Goal: Task Accomplishment & Management: Manage account settings

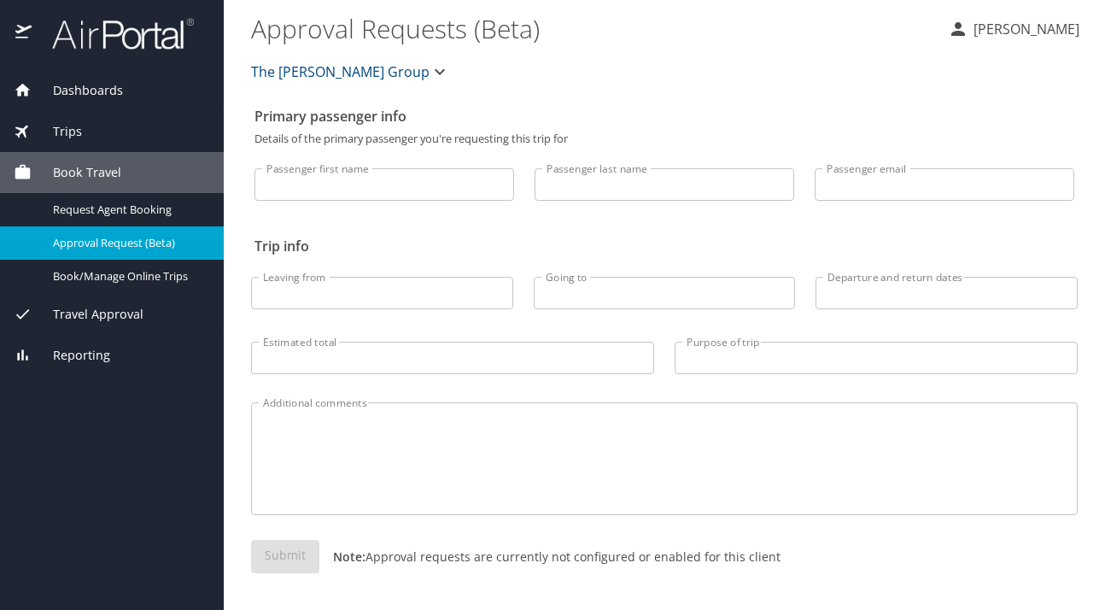
select select "US"
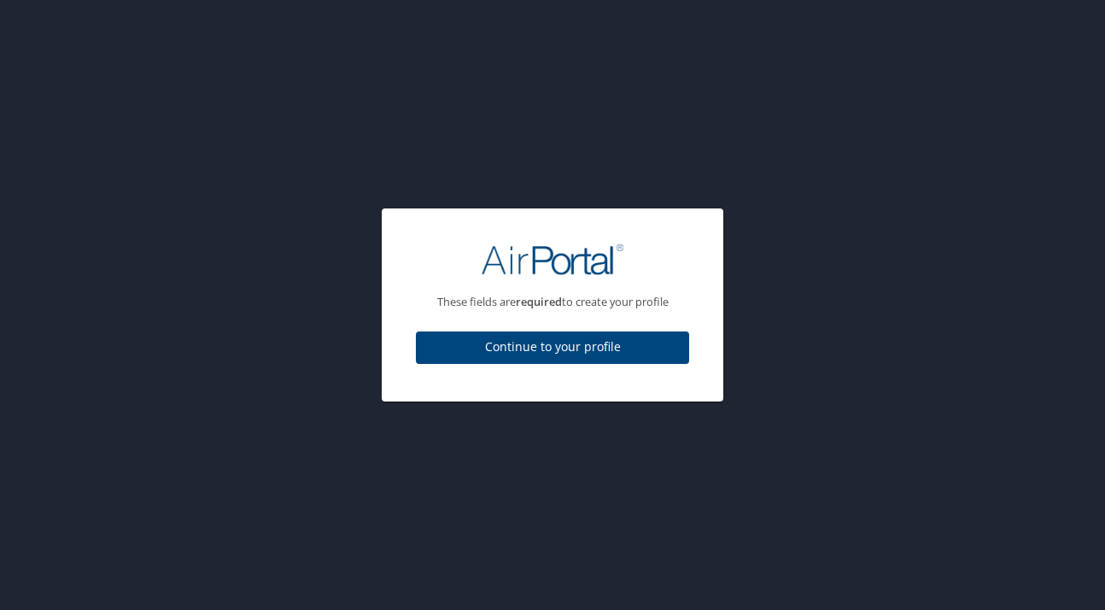
click at [550, 344] on span "Continue to your profile" at bounding box center [553, 346] width 246 height 21
select select "US"
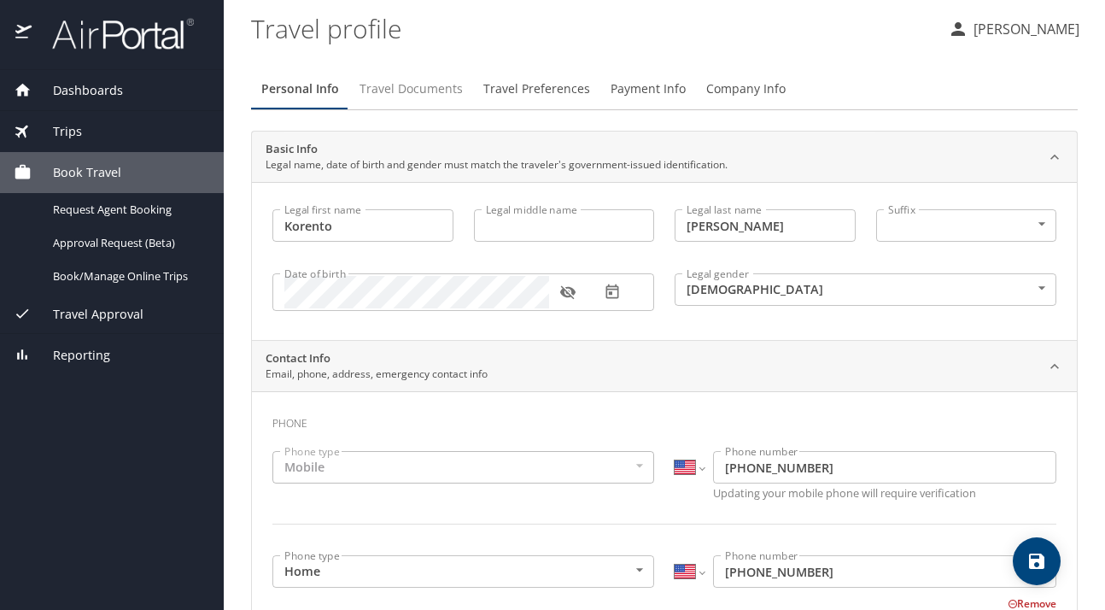
click at [430, 91] on span "Travel Documents" at bounding box center [411, 89] width 103 height 21
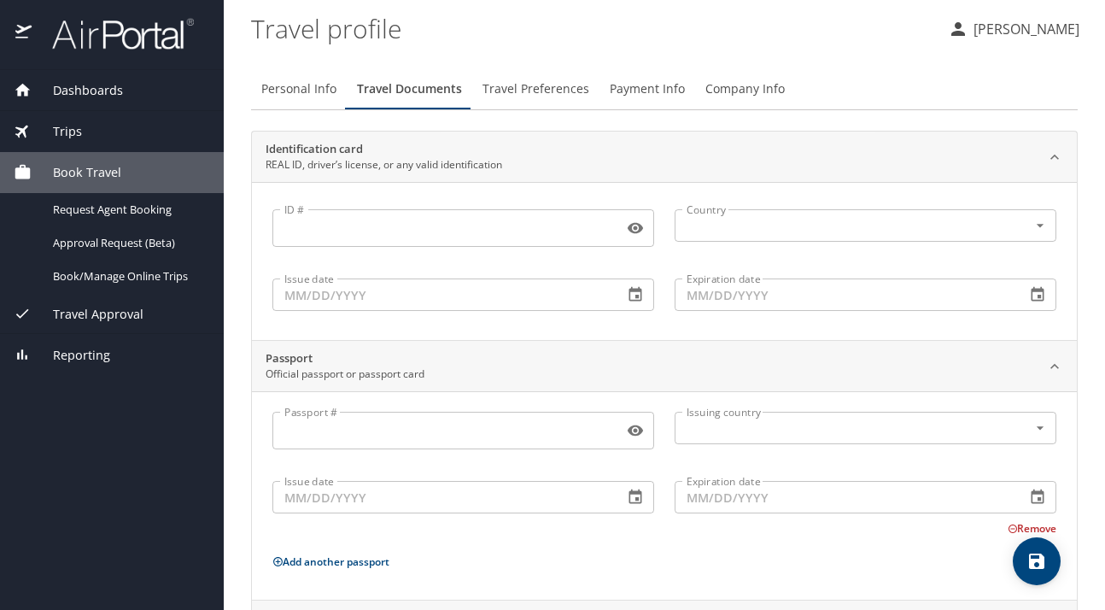
click at [516, 91] on span "Travel Preferences" at bounding box center [536, 89] width 107 height 21
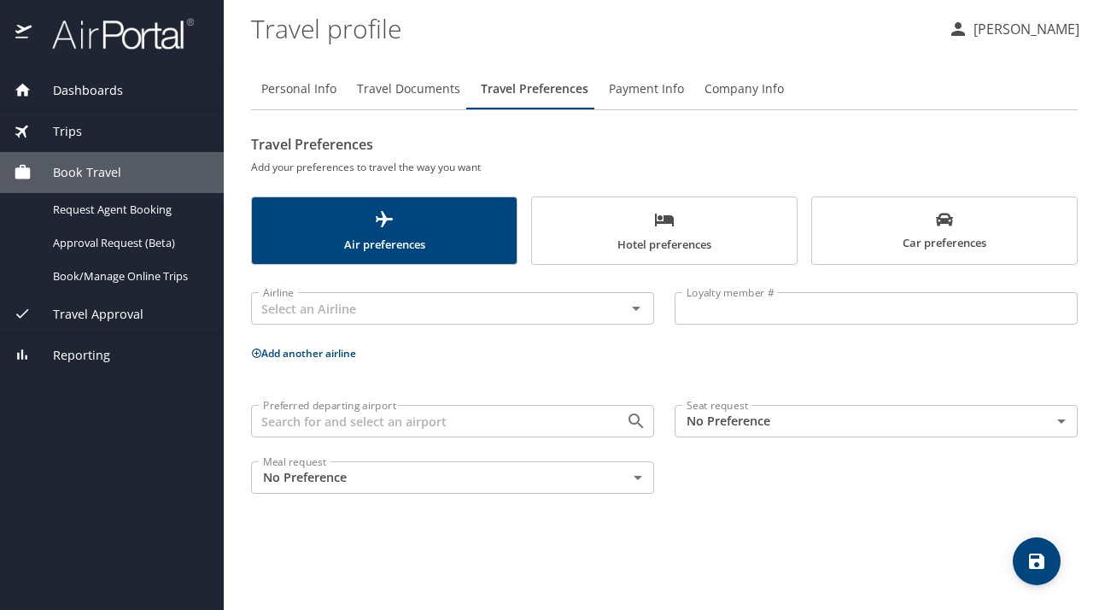
click at [638, 81] on span "Payment Info" at bounding box center [646, 89] width 75 height 21
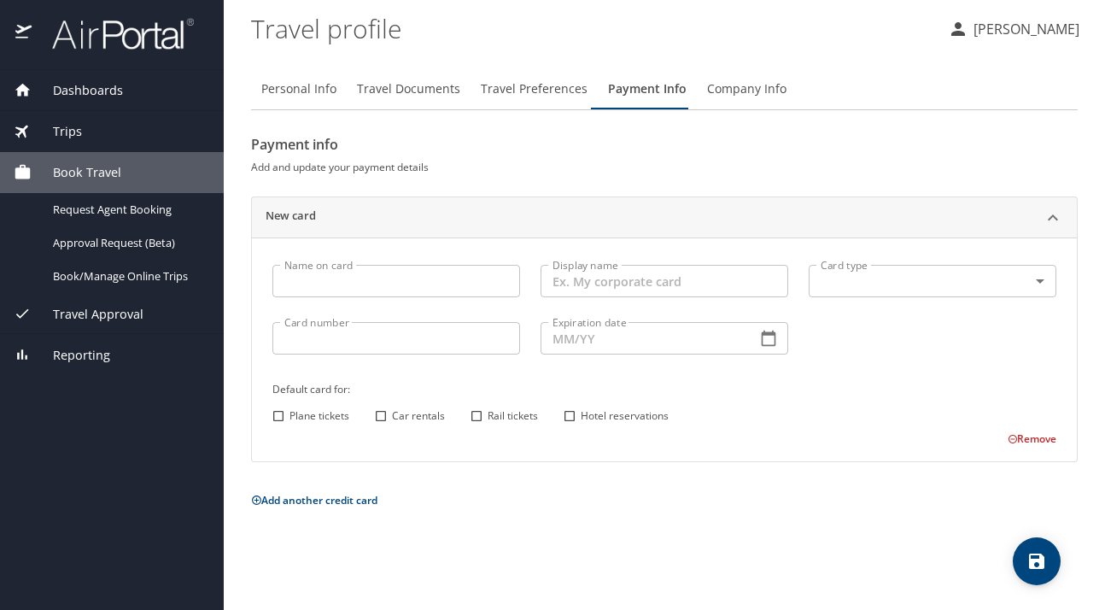
click at [750, 97] on span "Company Info" at bounding box center [746, 89] width 79 height 21
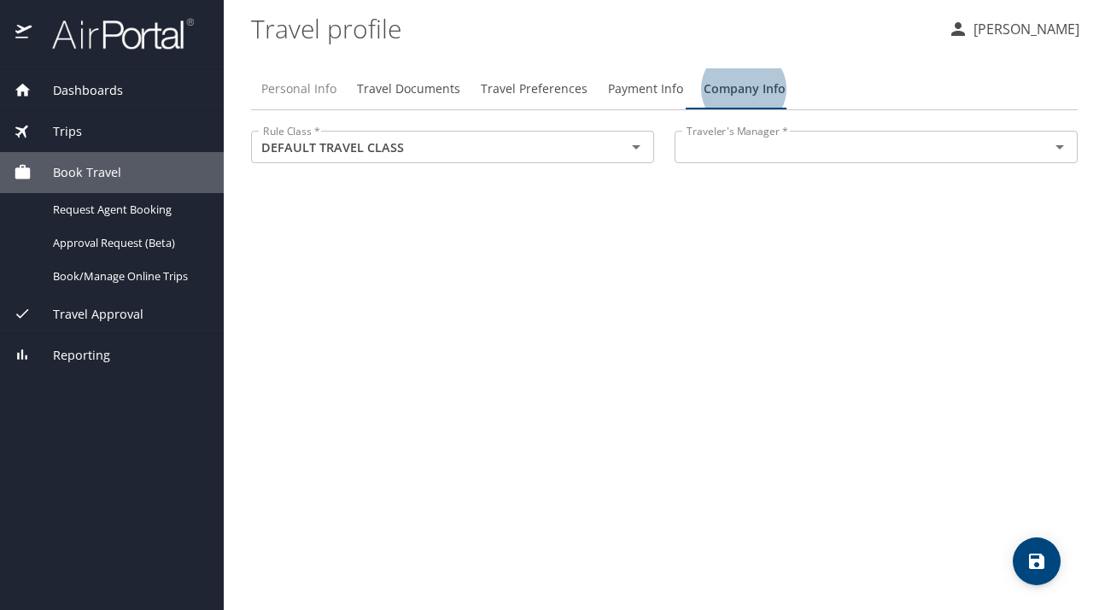
click at [305, 98] on span "Personal Info" at bounding box center [298, 89] width 75 height 21
select select "US"
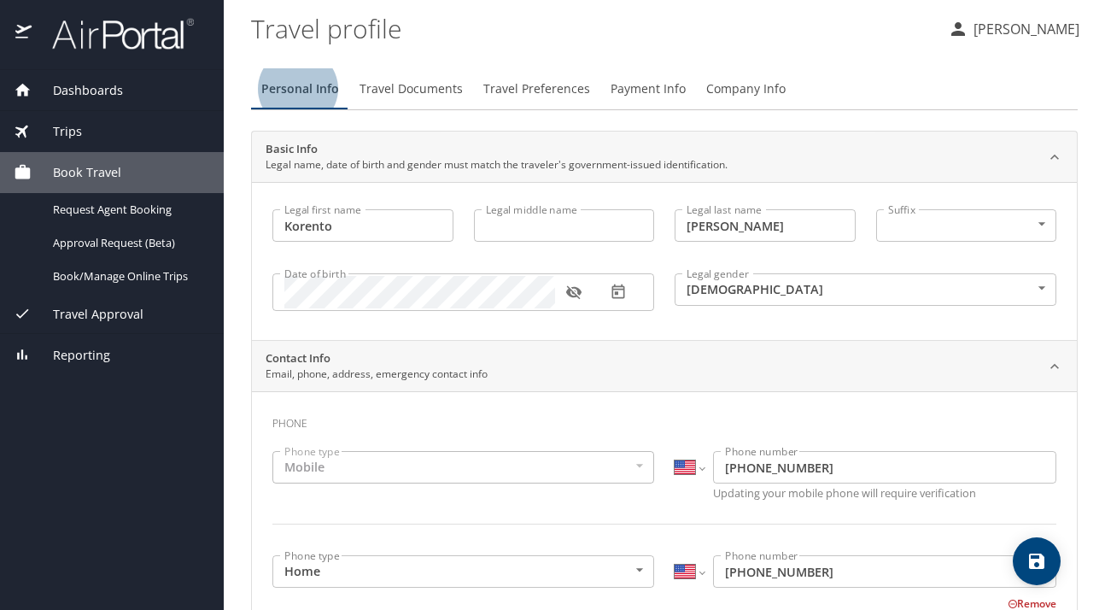
click at [307, 91] on span "Personal Info" at bounding box center [300, 89] width 78 height 21
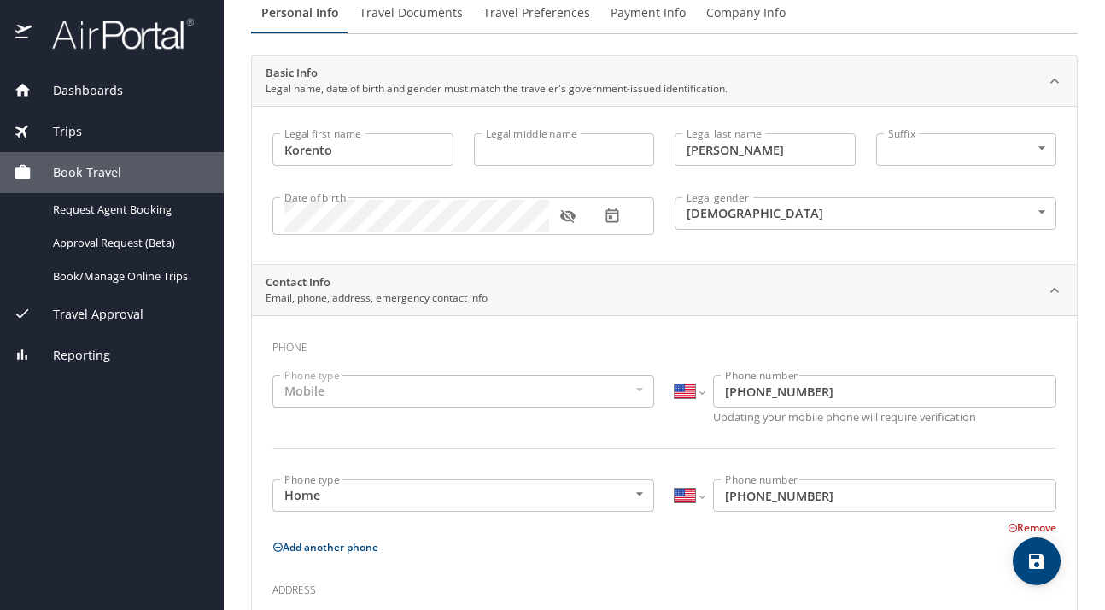
scroll to position [76, 0]
click at [402, 23] on button "Travel Documents" at bounding box center [411, 12] width 124 height 41
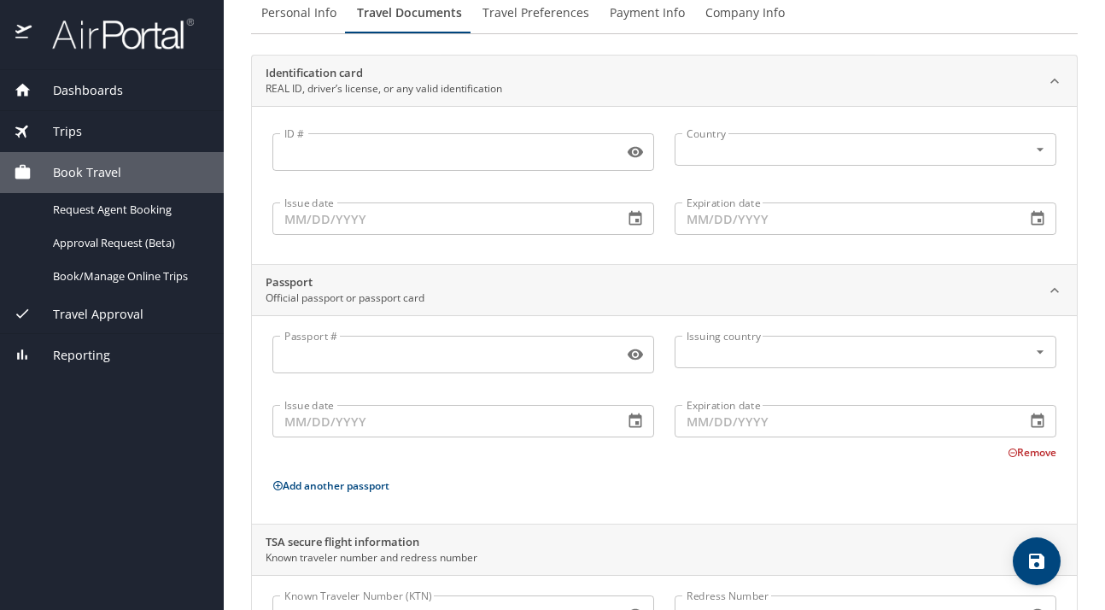
scroll to position [0, 0]
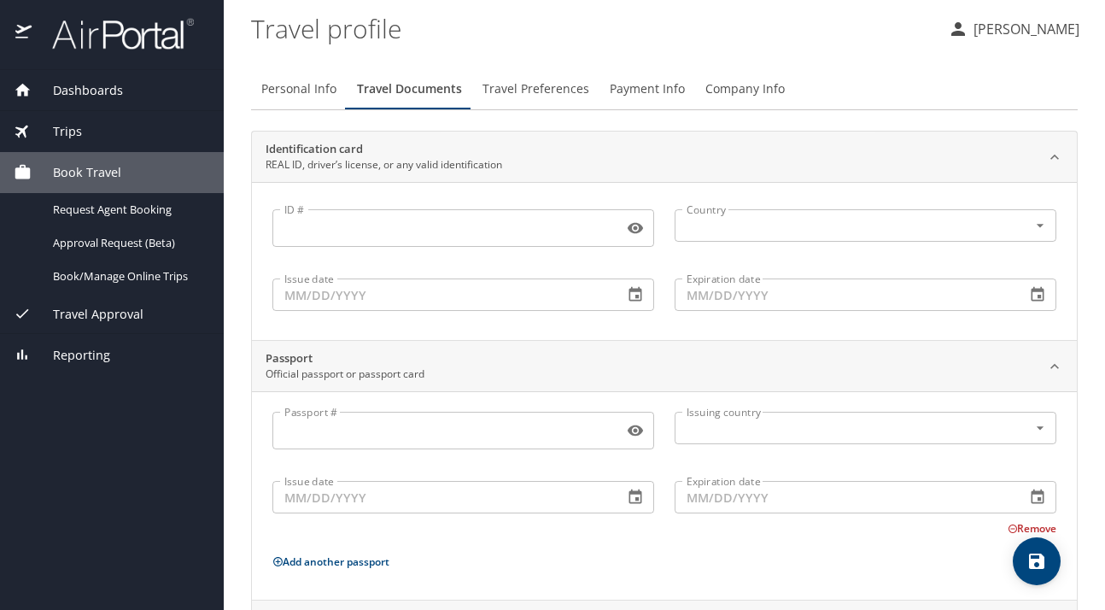
click at [610, 33] on profile "Travel profile" at bounding box center [592, 28] width 683 height 53
click at [354, 238] on input "ID #" at bounding box center [444, 228] width 344 height 32
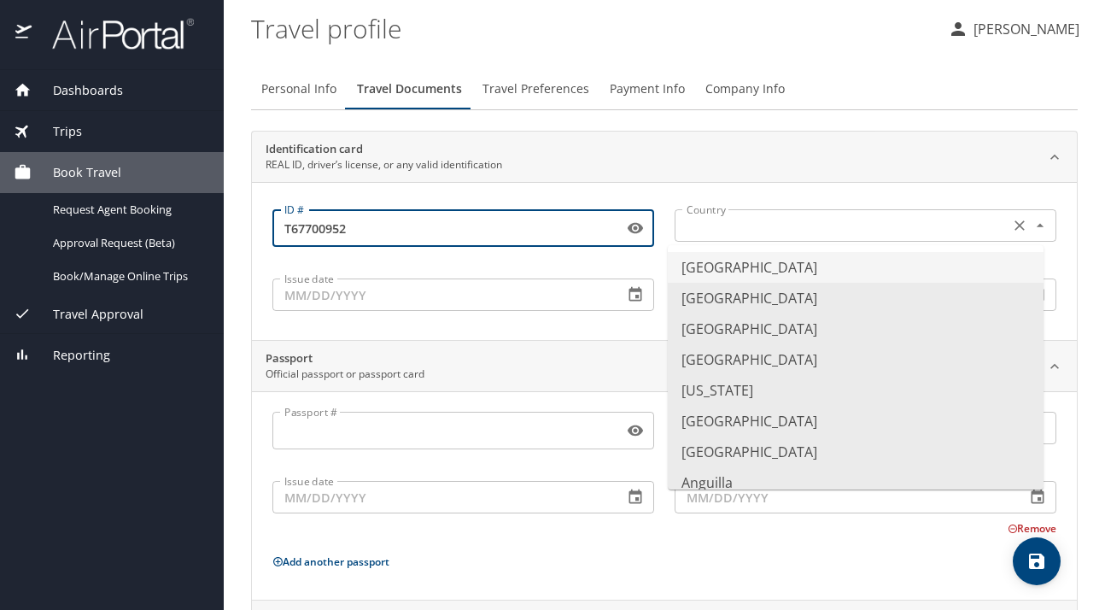
type input "T67700952"
click at [958, 231] on input "text" at bounding box center [840, 225] width 321 height 22
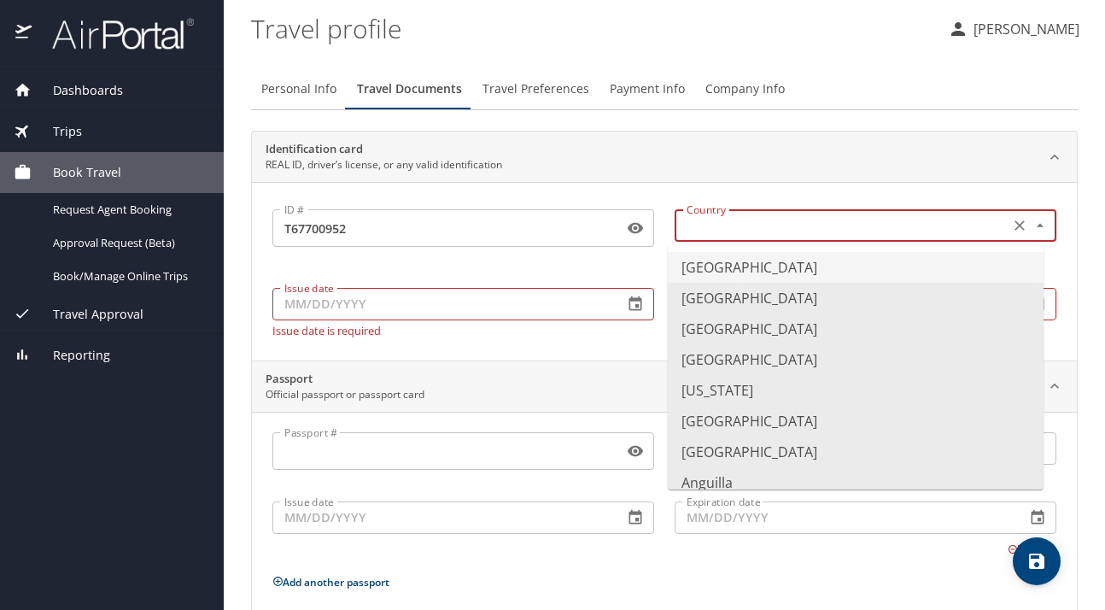
click at [800, 269] on li "[GEOGRAPHIC_DATA]" at bounding box center [856, 267] width 376 height 31
type input "[GEOGRAPHIC_DATA]"
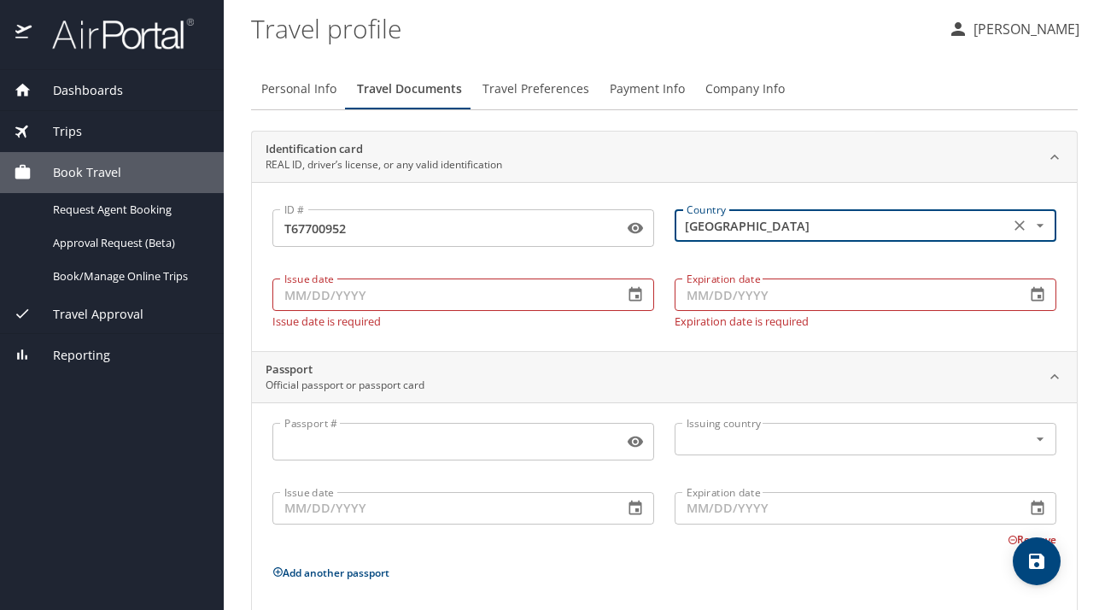
click at [475, 290] on input "Issue date" at bounding box center [440, 294] width 337 height 32
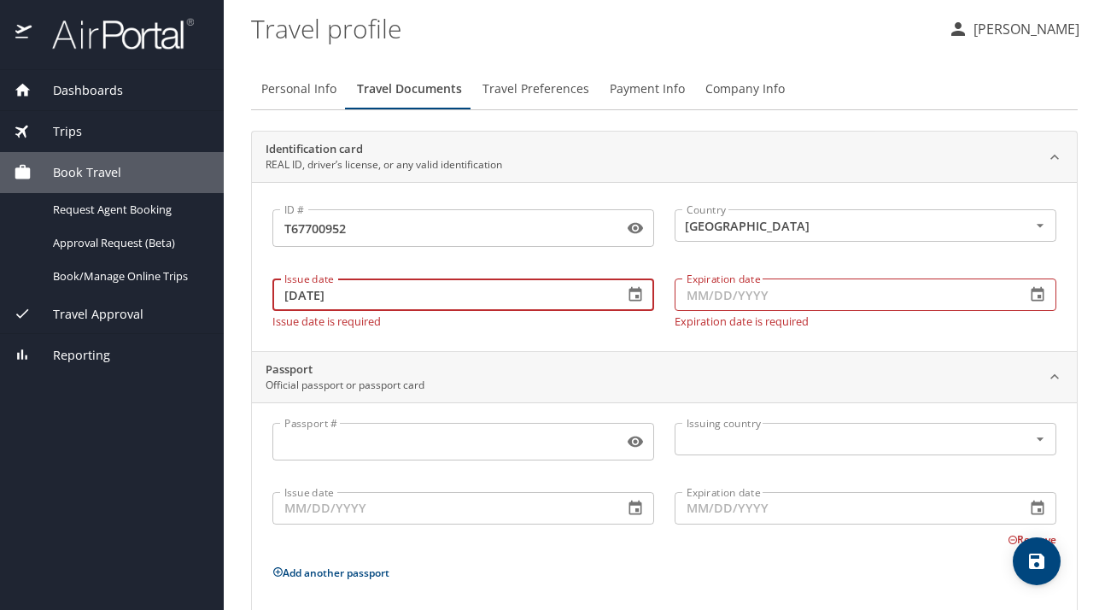
type input "[DATE]"
click at [758, 293] on input "Expiration date" at bounding box center [843, 294] width 337 height 32
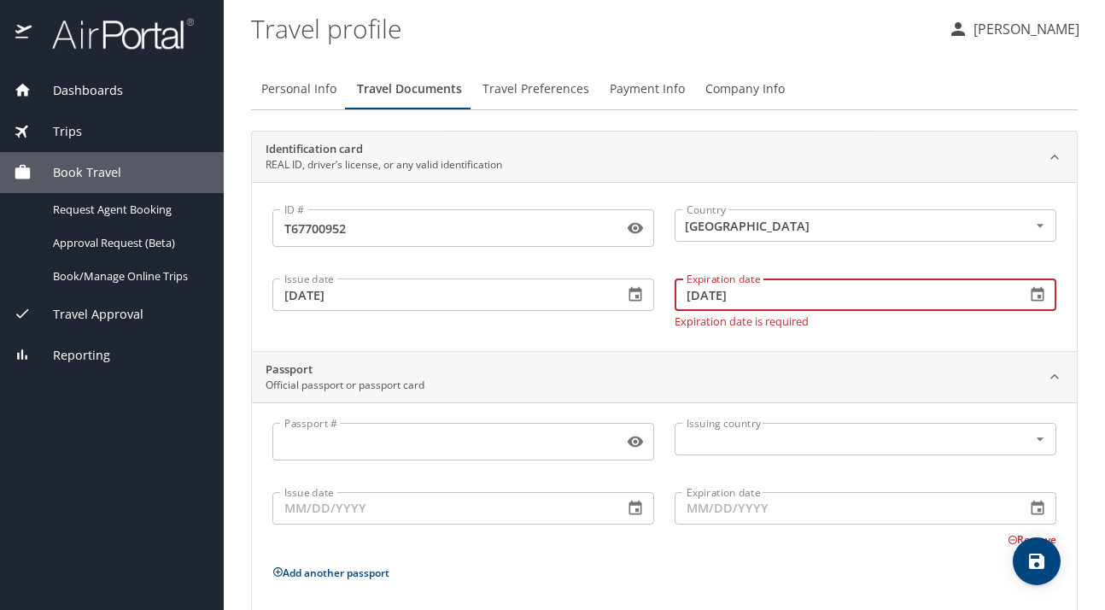
type input "[DATE]"
click at [601, 324] on div "Issue date [DATE] Issue date" at bounding box center [463, 299] width 402 height 76
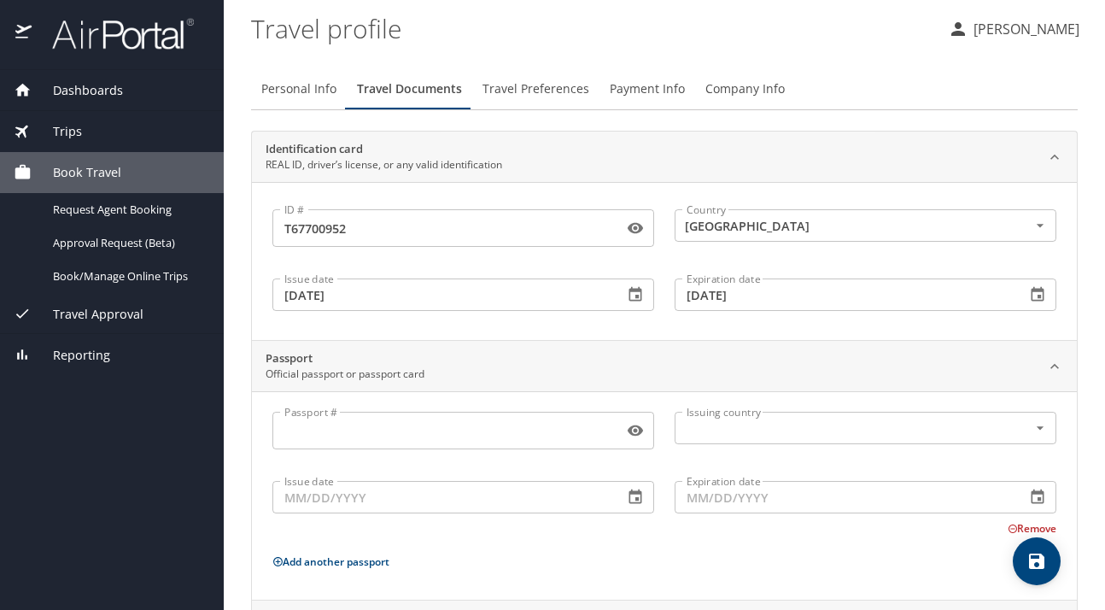
click at [540, 430] on input "Passport #" at bounding box center [444, 430] width 344 height 32
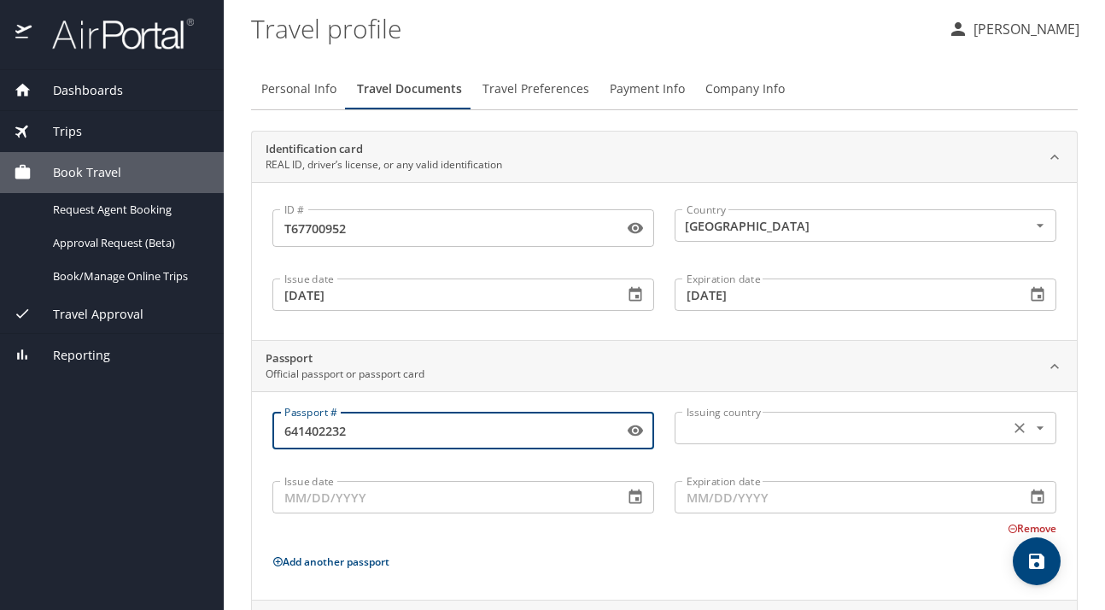
type input "641402232"
click at [727, 436] on input "text" at bounding box center [840, 428] width 321 height 22
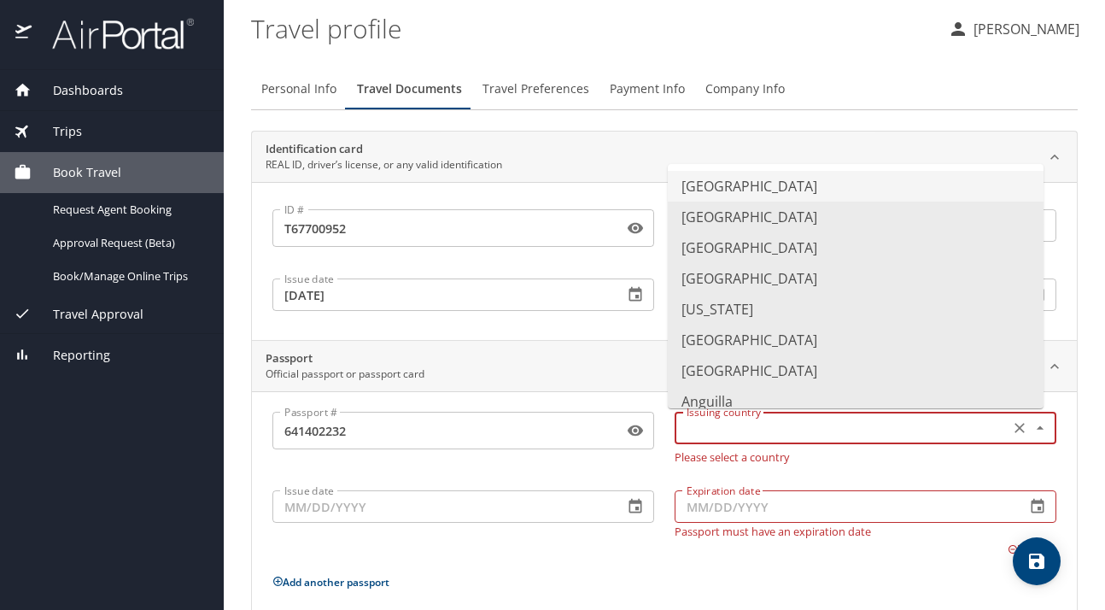
click at [723, 180] on li "[GEOGRAPHIC_DATA]" at bounding box center [856, 186] width 376 height 31
type input "[GEOGRAPHIC_DATA]"
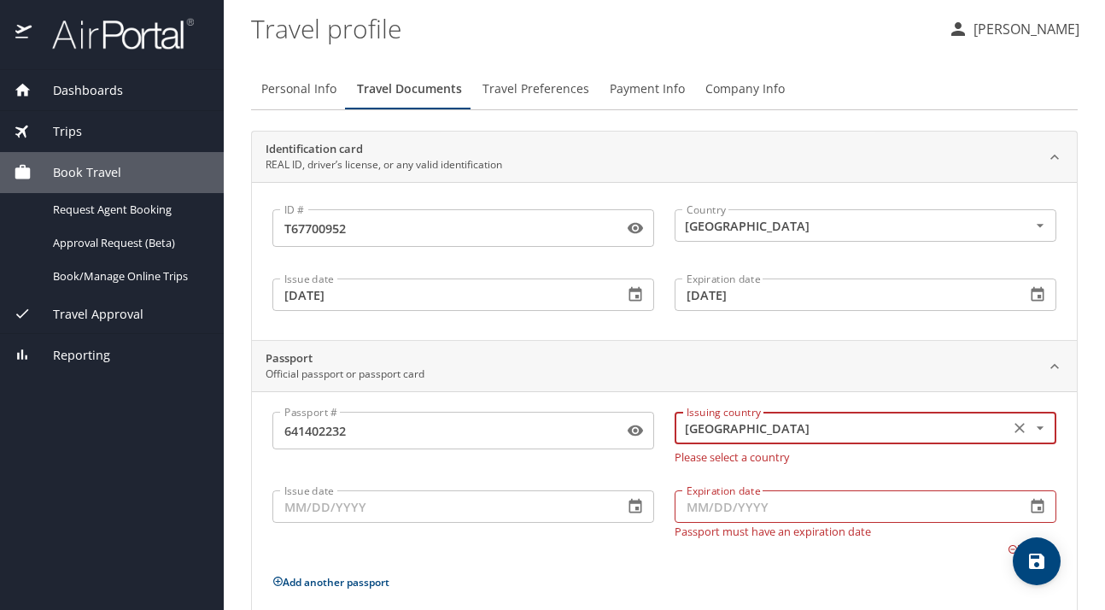
click at [557, 490] on input "Issue date" at bounding box center [440, 506] width 337 height 32
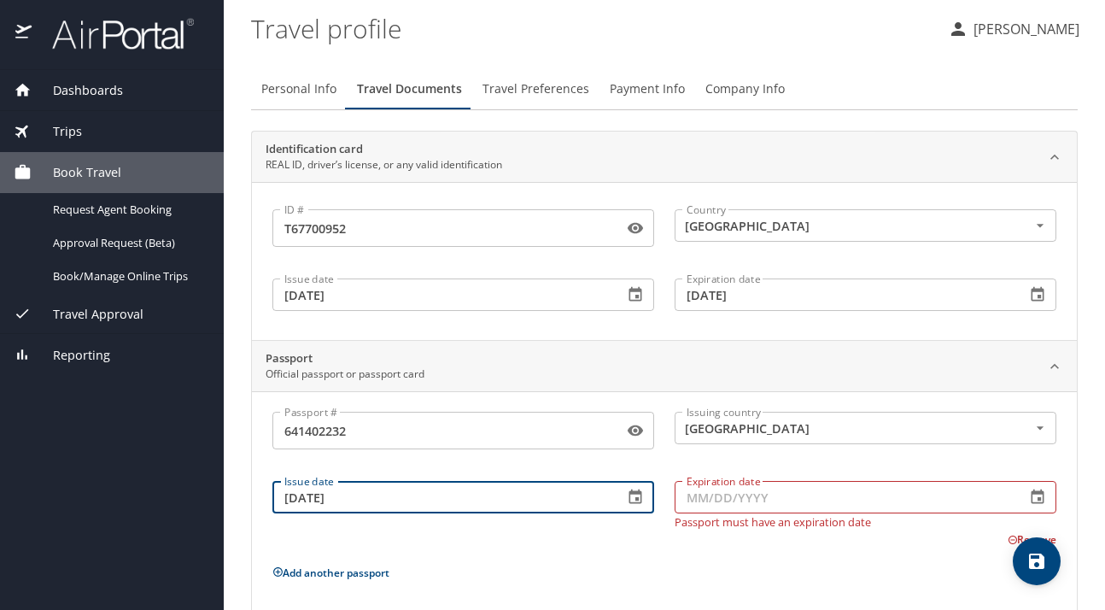
type input "[DATE]"
click at [727, 504] on input "Expiration date" at bounding box center [843, 497] width 337 height 32
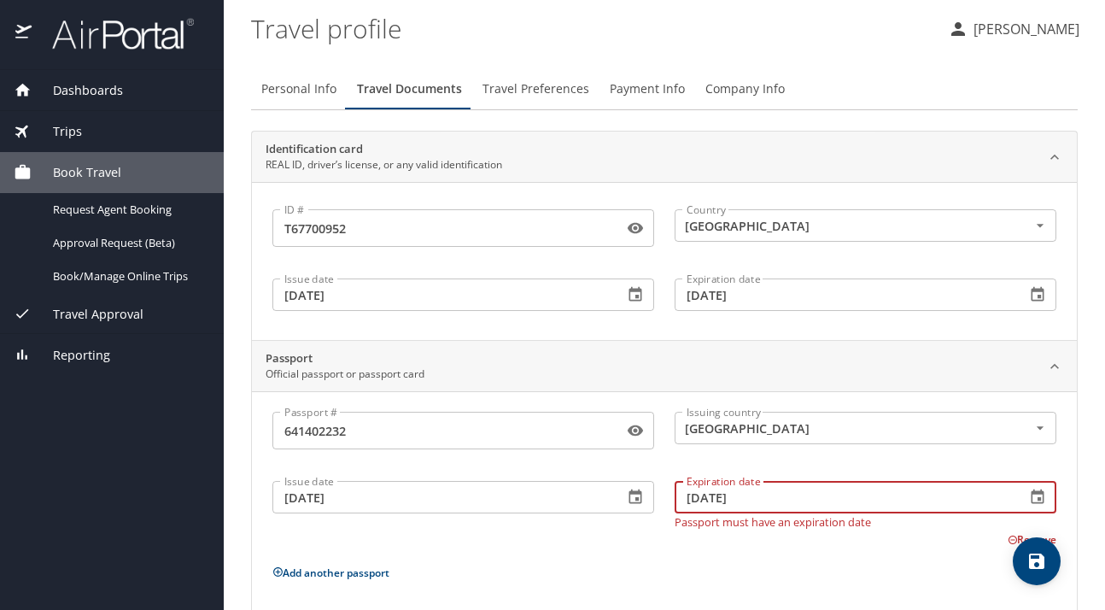
type input "[DATE]"
click at [690, 529] on div "Remove" at bounding box center [654, 538] width 804 height 20
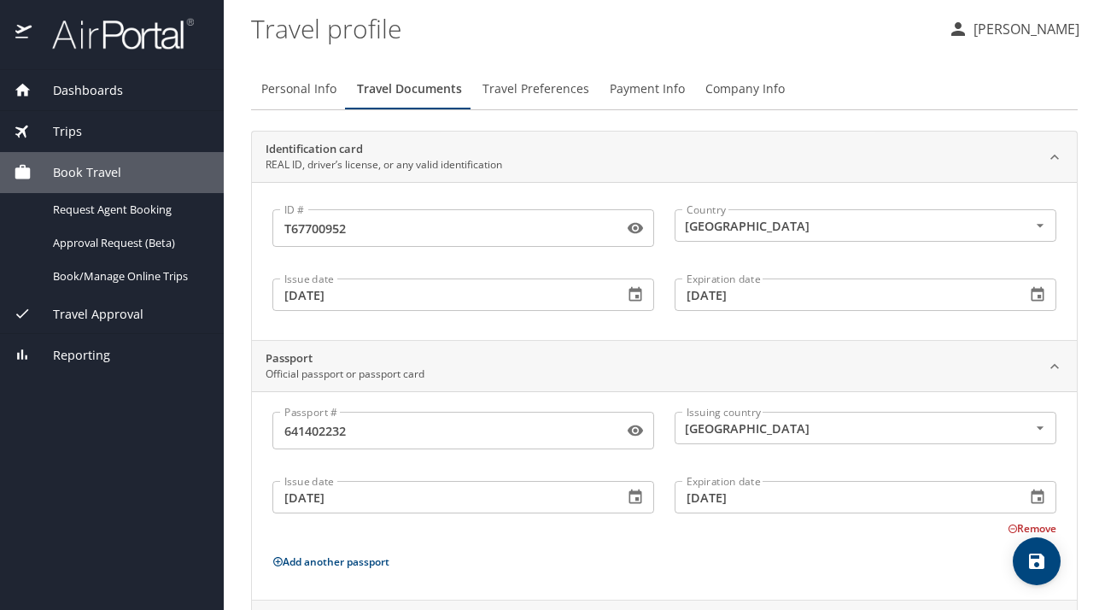
scroll to position [169, 0]
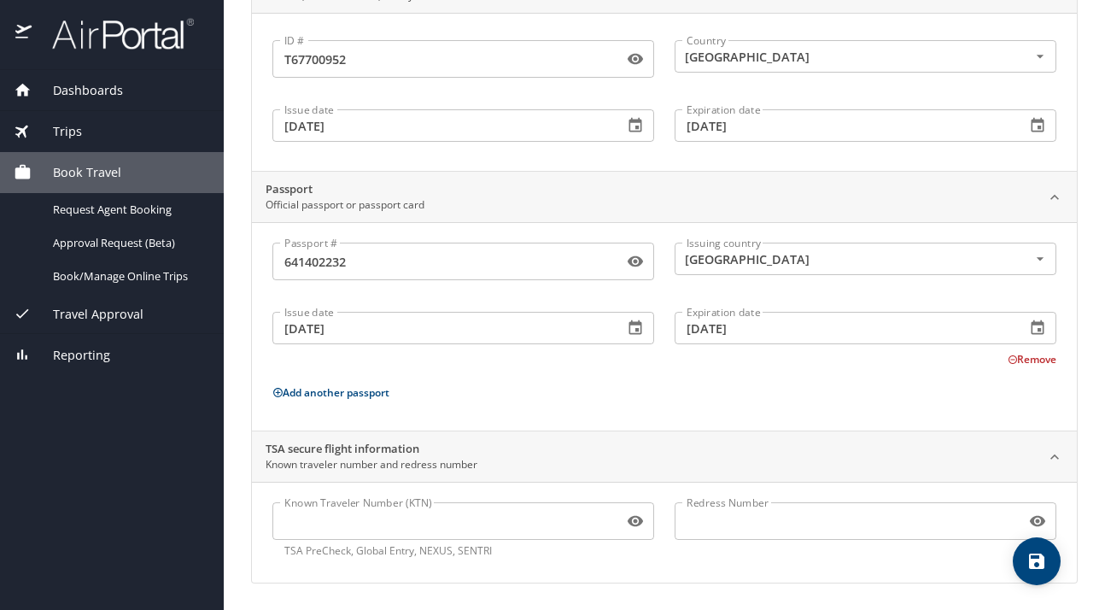
click at [1035, 556] on icon "save" at bounding box center [1037, 561] width 20 height 20
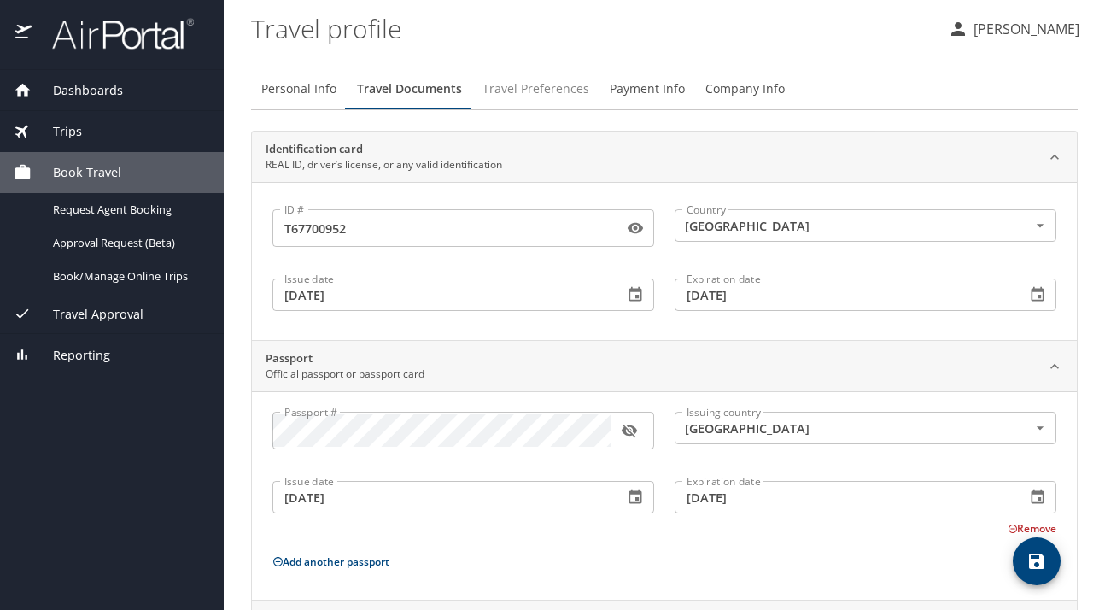
click at [518, 91] on span "Travel Preferences" at bounding box center [536, 89] width 107 height 21
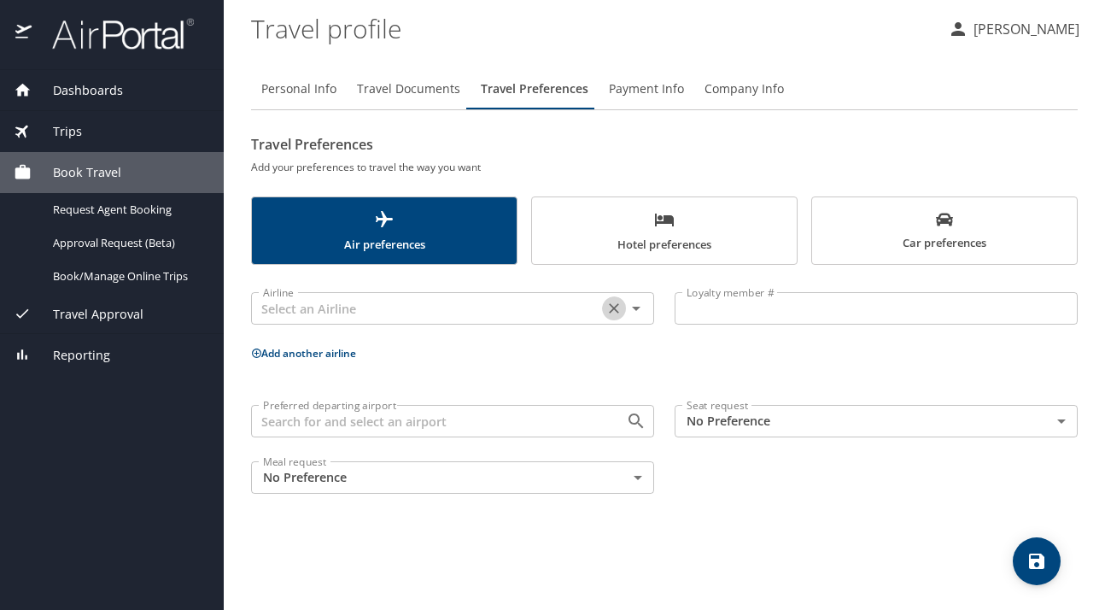
click at [622, 305] on icon "Clear" at bounding box center [613, 308] width 17 height 17
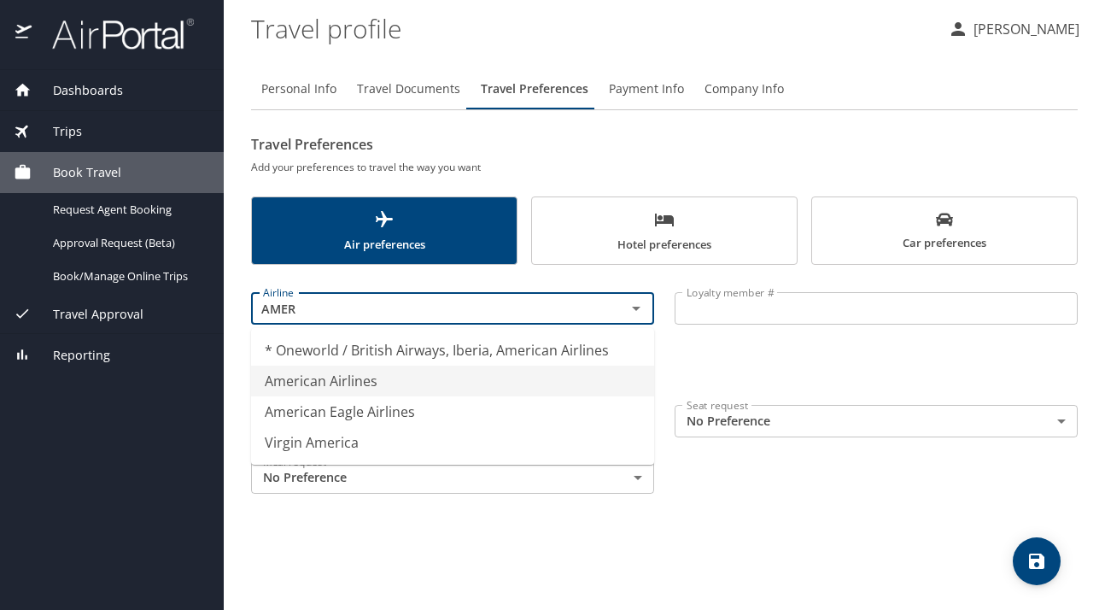
click at [376, 381] on li "American Airlines" at bounding box center [452, 381] width 403 height 31
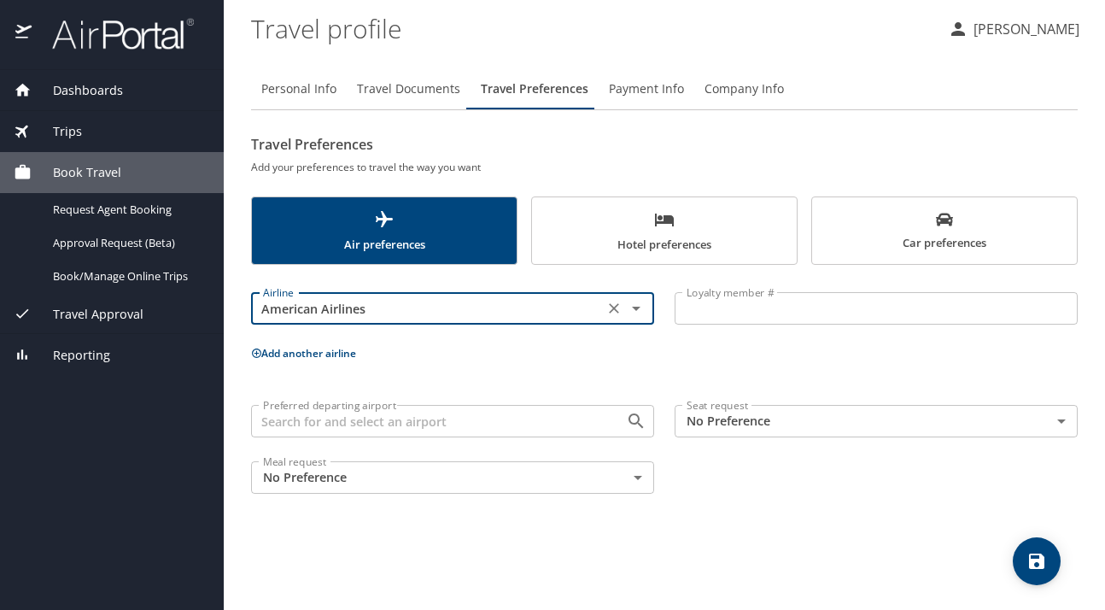
type input "American Airlines"
click at [721, 308] on input "Loyalty member #" at bounding box center [876, 308] width 403 height 32
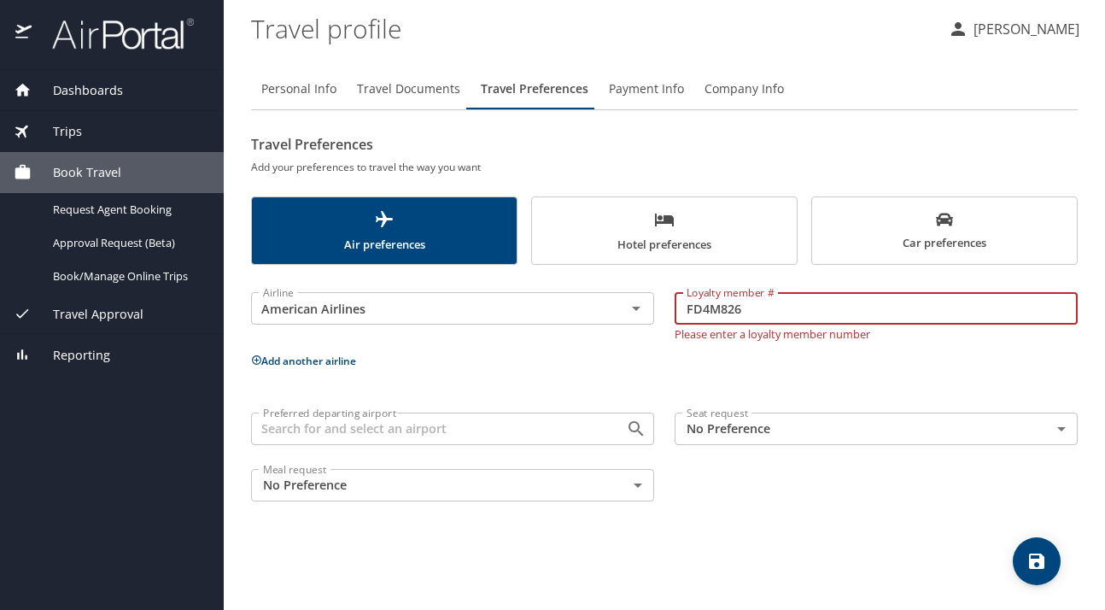
type input "FD4M826"
click at [440, 424] on input "Preferred departing airport" at bounding box center [427, 429] width 342 height 22
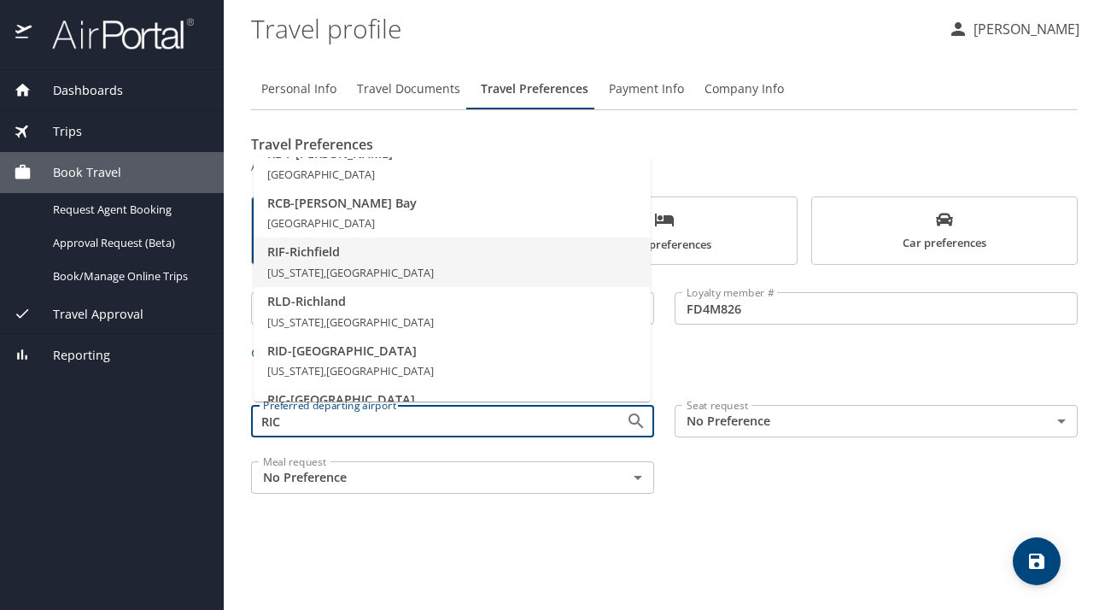
scroll to position [171, 0]
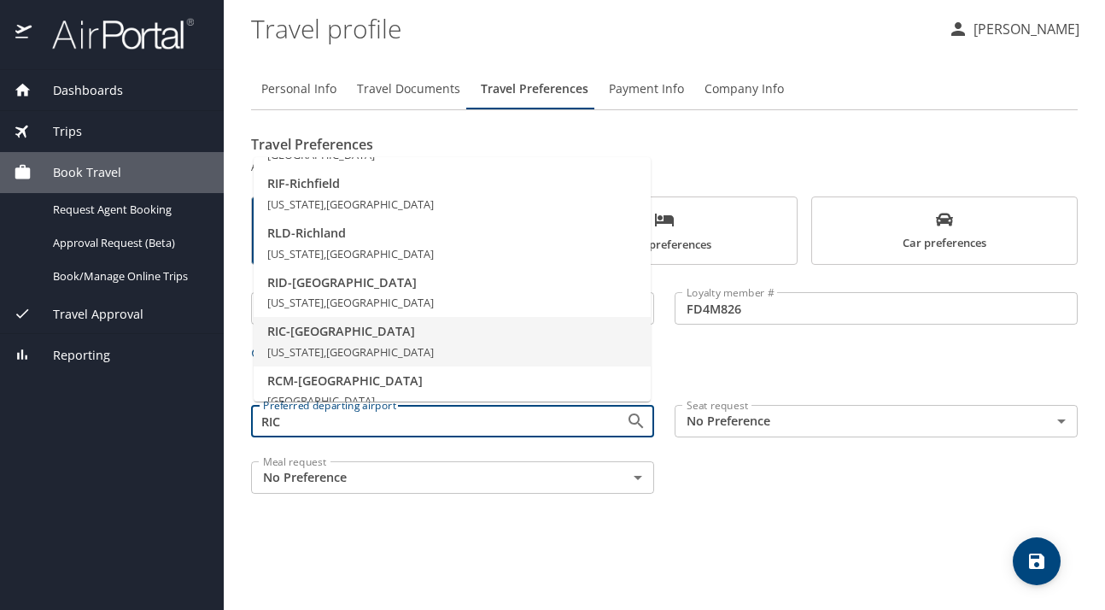
click at [358, 335] on span "RIC - [GEOGRAPHIC_DATA]" at bounding box center [452, 331] width 370 height 19
type input "RIC - [GEOGRAPHIC_DATA]"
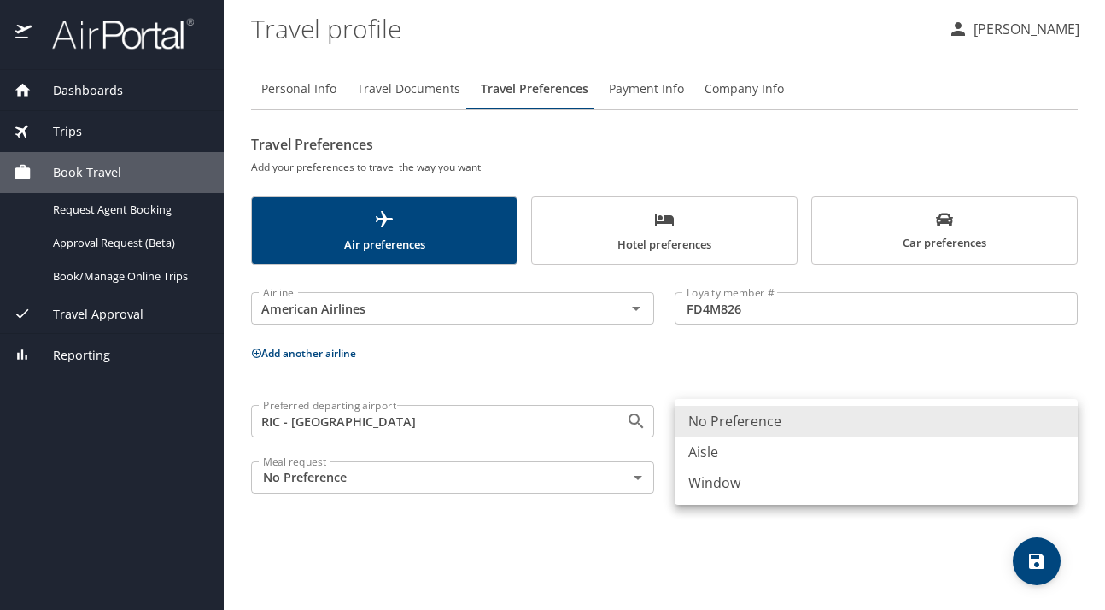
click at [833, 428] on body "Dashboards My Travel Dashboard Trips Current / Future Trips Past Trips Trips Mi…" at bounding box center [552, 305] width 1105 height 610
click at [743, 476] on li "Window" at bounding box center [876, 482] width 403 height 31
type input "Window"
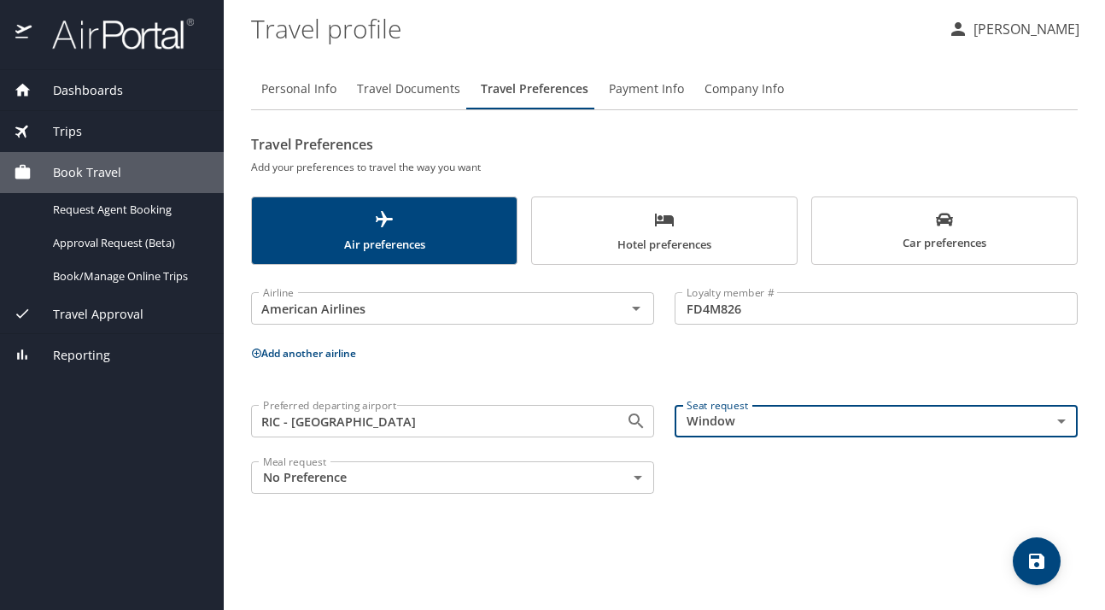
click at [646, 481] on body "Dashboards My Travel Dashboard Trips Current / Future Trips Past Trips Trips Mi…" at bounding box center [552, 305] width 1105 height 610
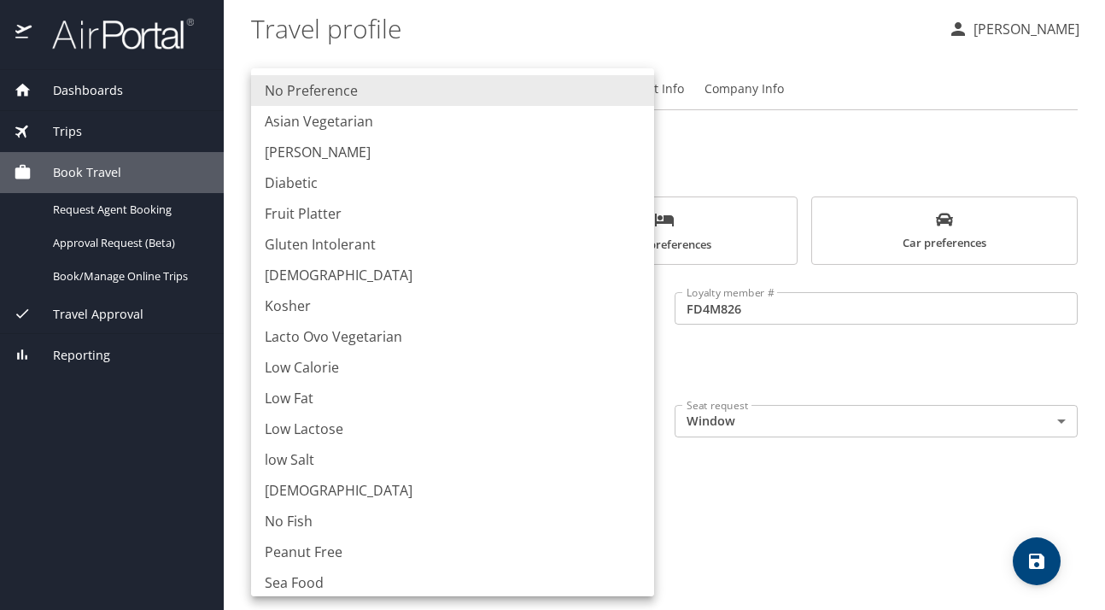
click at [768, 513] on div at bounding box center [552, 305] width 1105 height 610
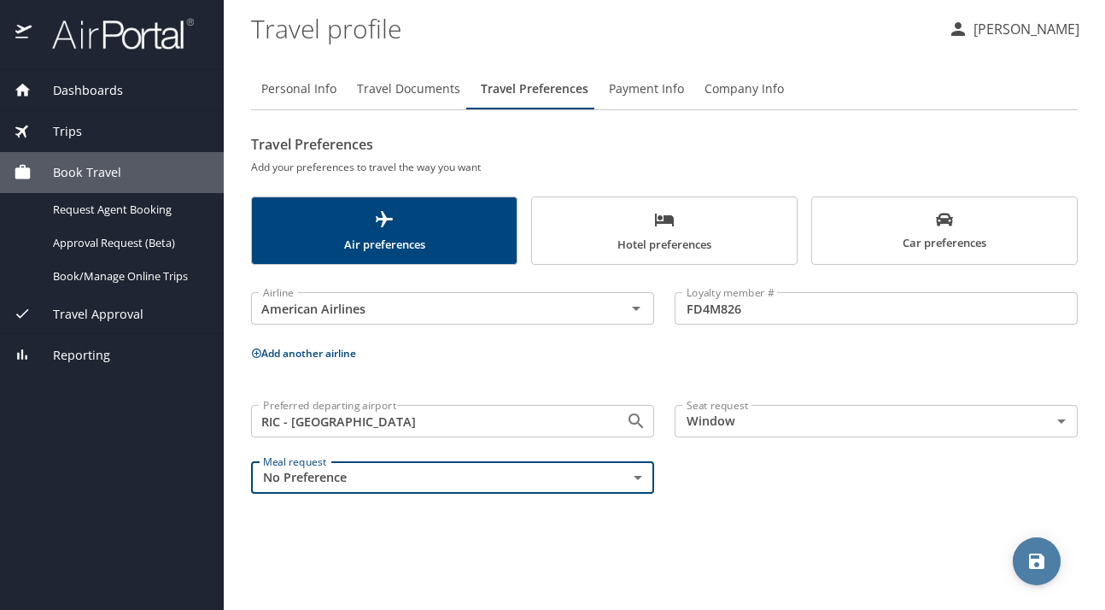
click at [1041, 565] on icon "save" at bounding box center [1036, 560] width 15 height 15
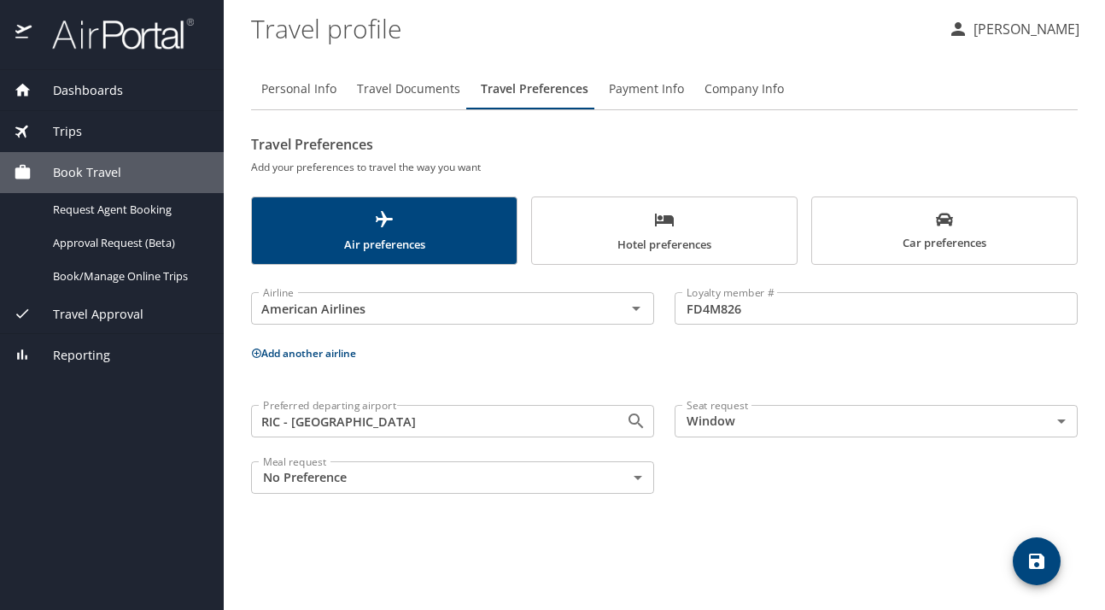
click at [630, 231] on span "Hotel preferences" at bounding box center [664, 231] width 244 height 45
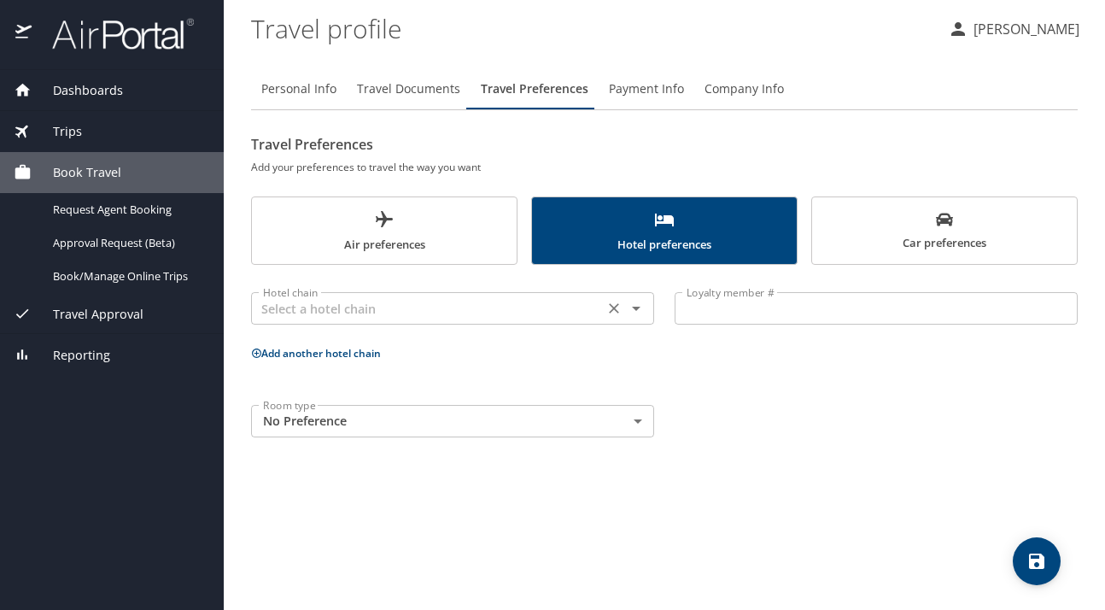
click at [641, 313] on icon "Open" at bounding box center [636, 308] width 20 height 20
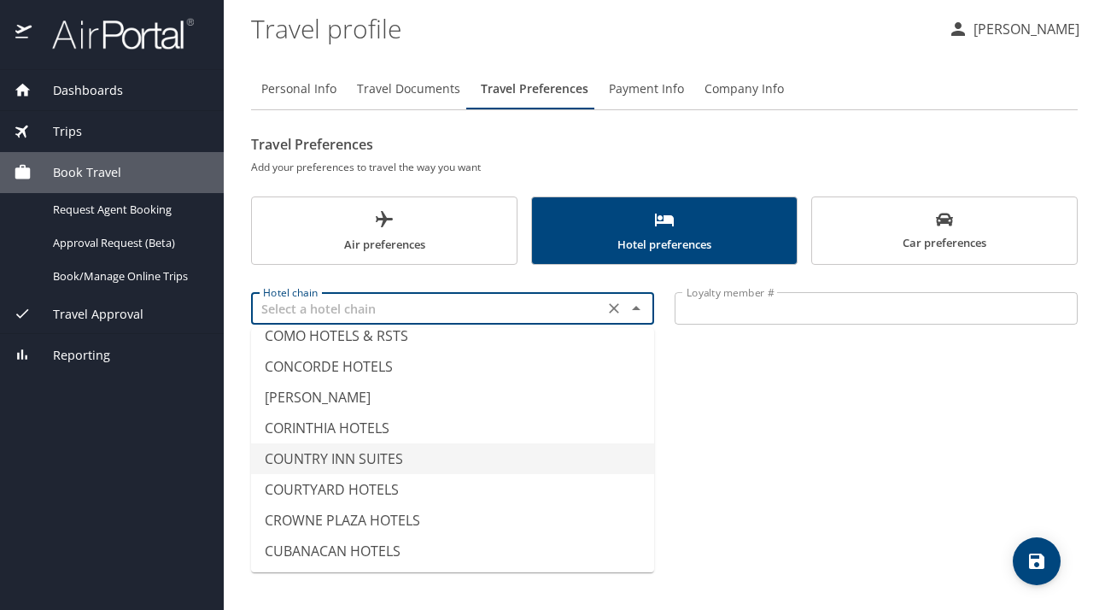
scroll to position [2050, 0]
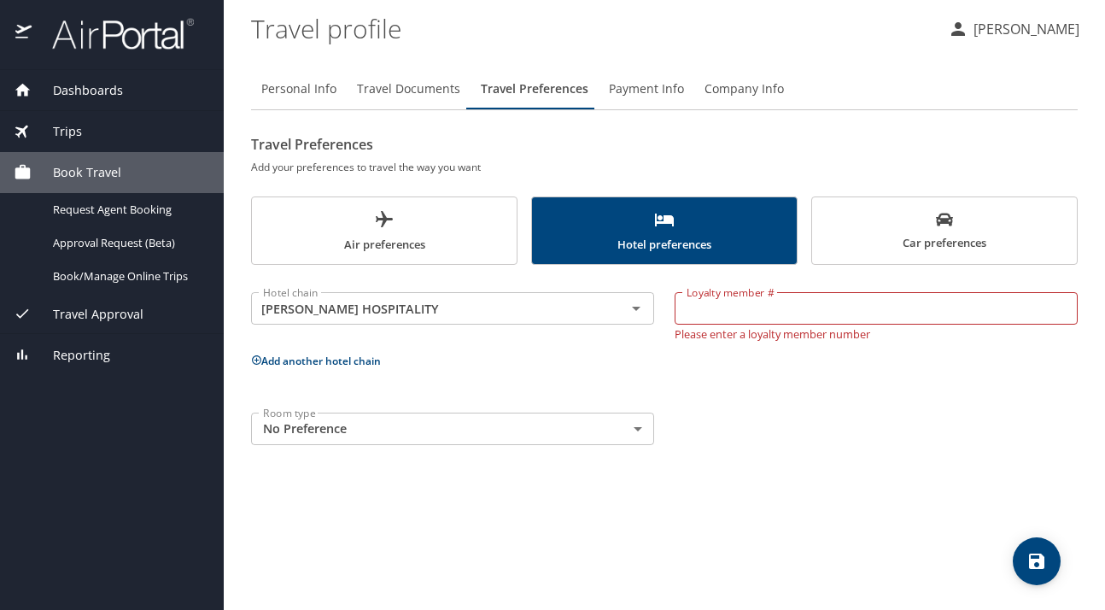
click at [739, 471] on div "Personal Info Travel Documents Travel Preferences Payment Info Company Info Tra…" at bounding box center [664, 332] width 827 height 555
click at [642, 308] on icon "Open" at bounding box center [636, 308] width 20 height 20
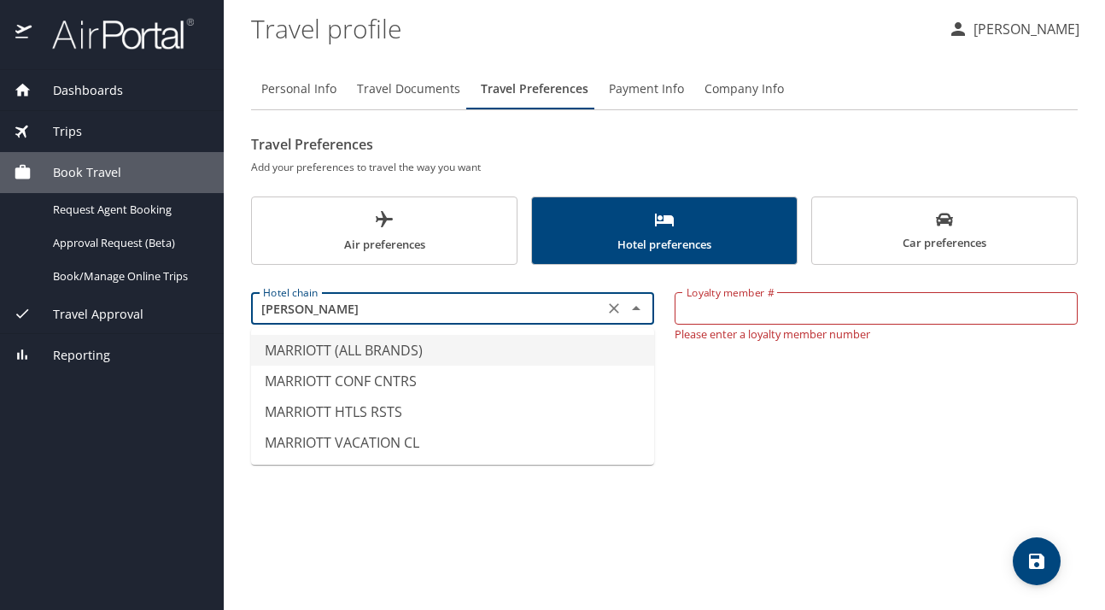
scroll to position [0, 0]
click at [409, 354] on li "MARRIOTT (ALL BRANDS)" at bounding box center [452, 350] width 403 height 31
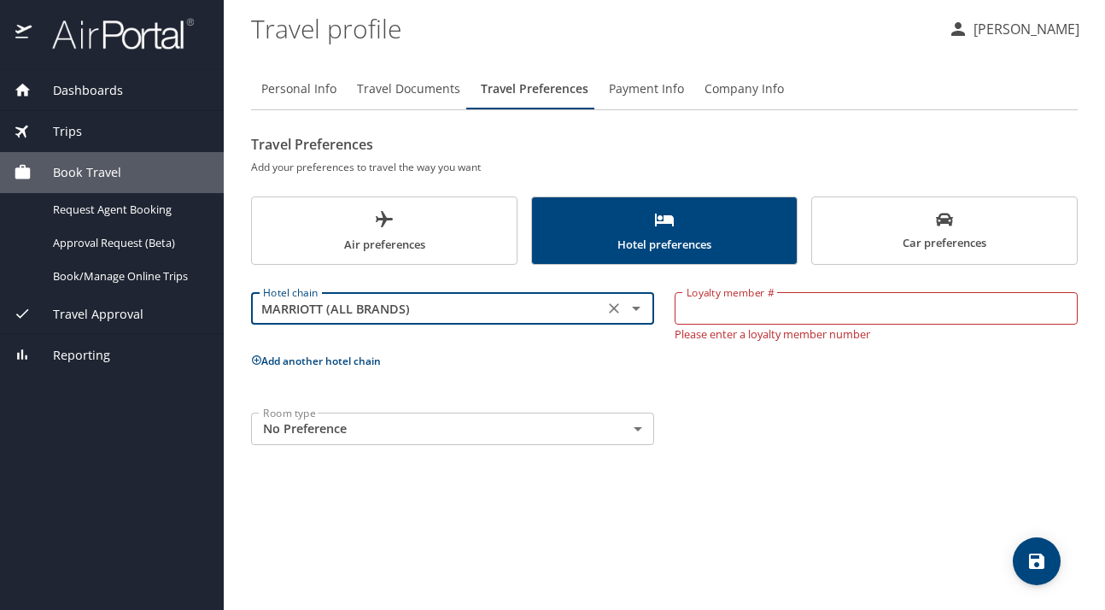
type input "MARRIOTT (ALL BRANDS)"
click at [730, 315] on input "Loyalty member #" at bounding box center [876, 308] width 403 height 32
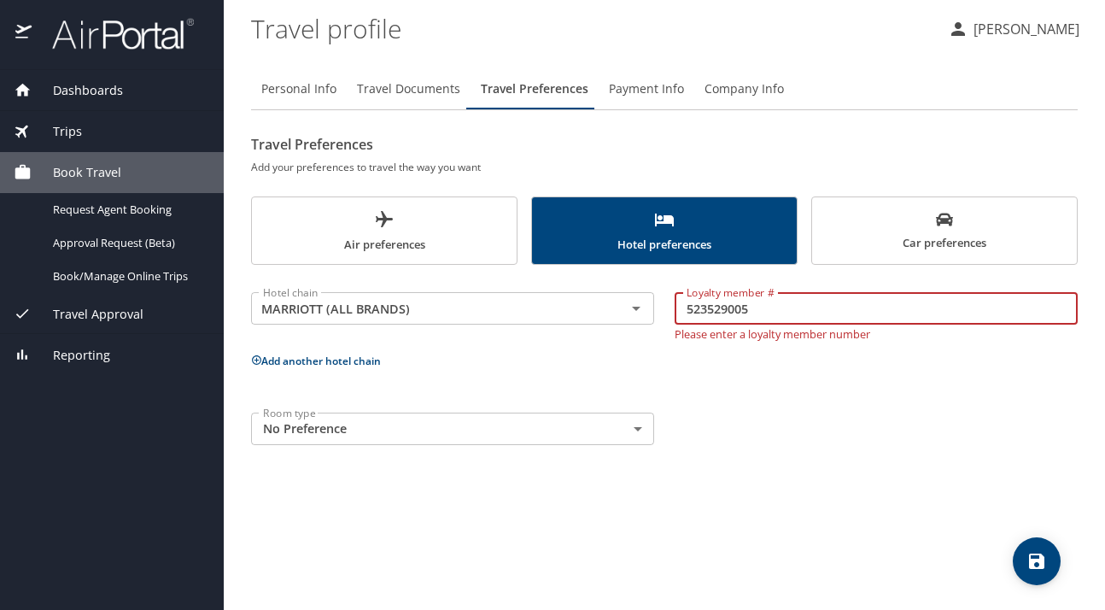
type input "523529005"
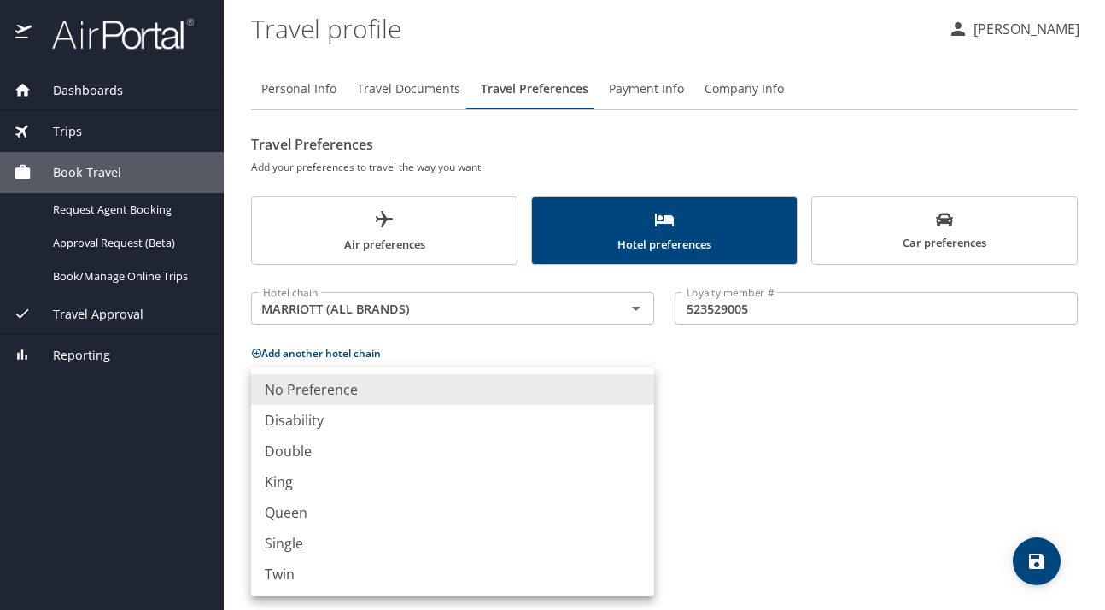
click at [637, 417] on body "Dashboards My Travel Dashboard Trips Current / Future Trips Past Trips Trips Mi…" at bounding box center [552, 305] width 1105 height 610
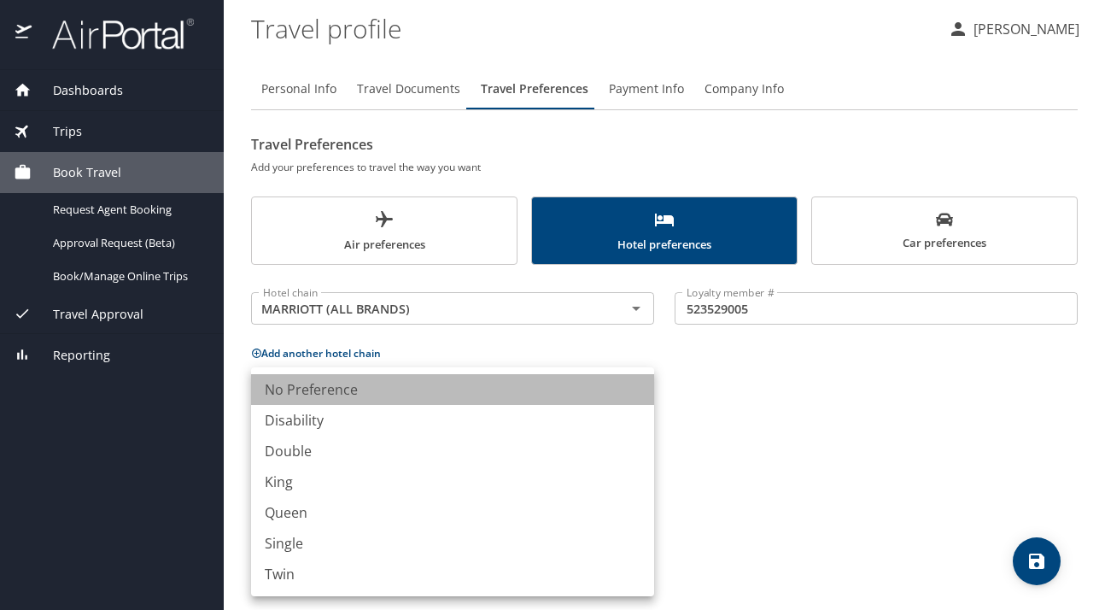
click at [369, 386] on li "No Preference" at bounding box center [452, 389] width 403 height 31
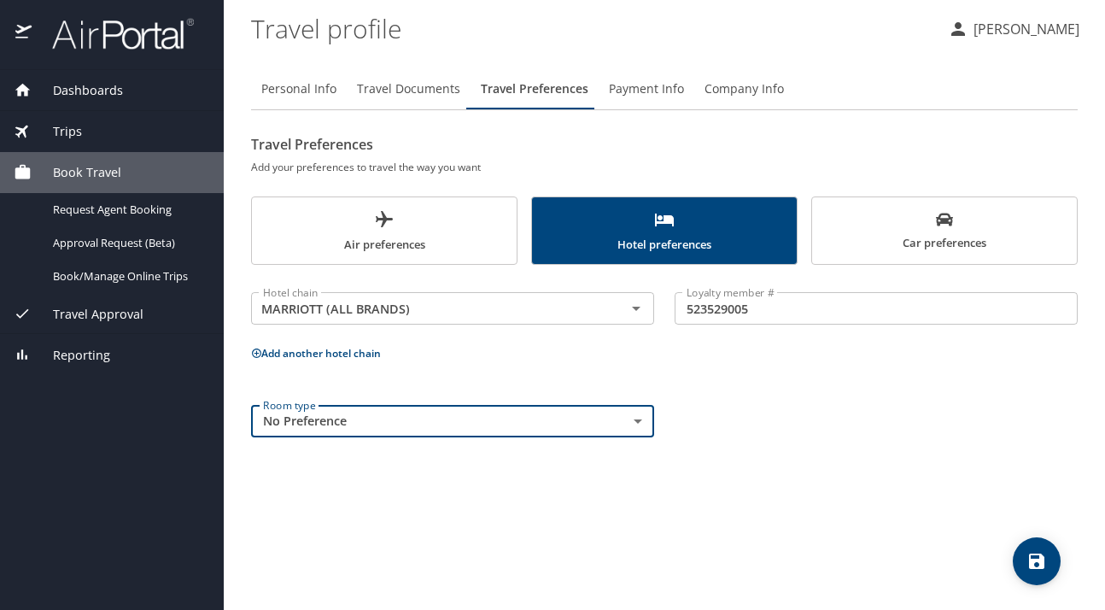
click at [1036, 559] on icon "save" at bounding box center [1036, 560] width 15 height 15
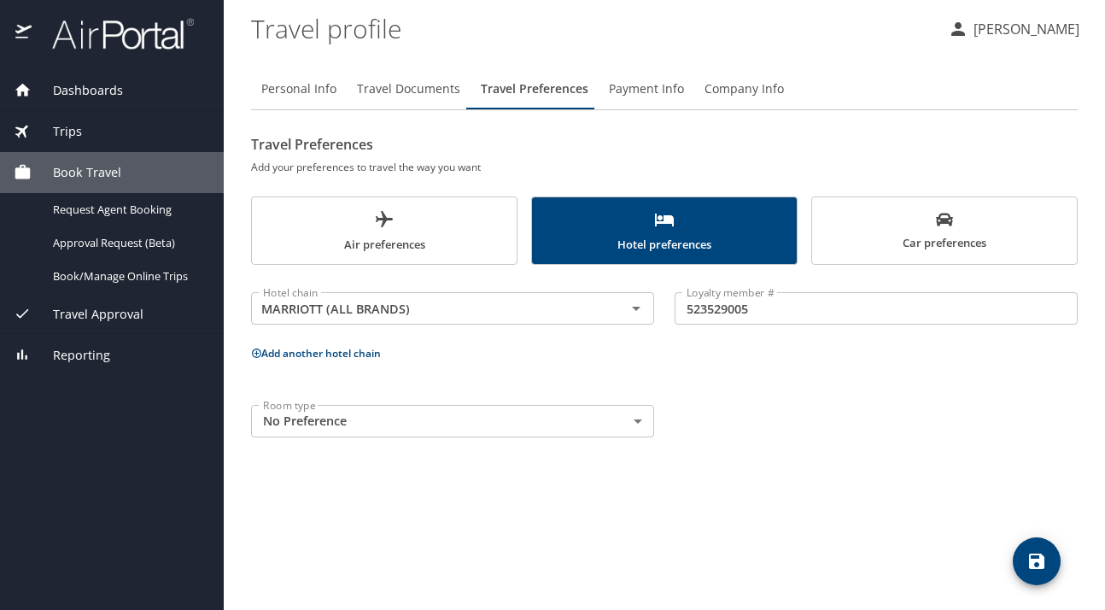
click at [284, 353] on button "Add another hotel chain" at bounding box center [316, 353] width 130 height 15
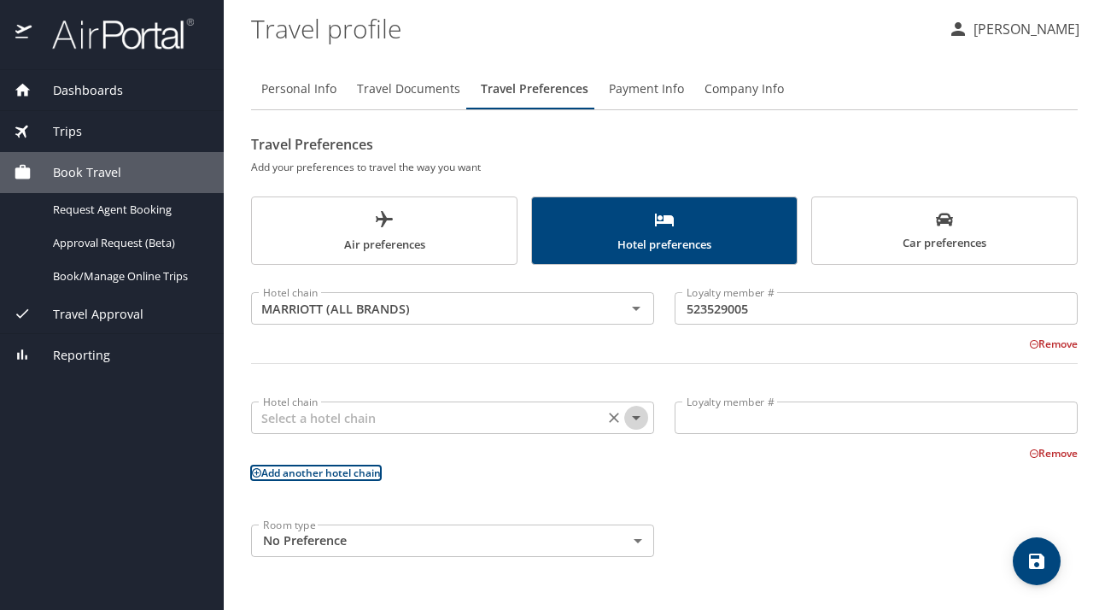
click at [637, 418] on icon "Open" at bounding box center [636, 418] width 9 height 4
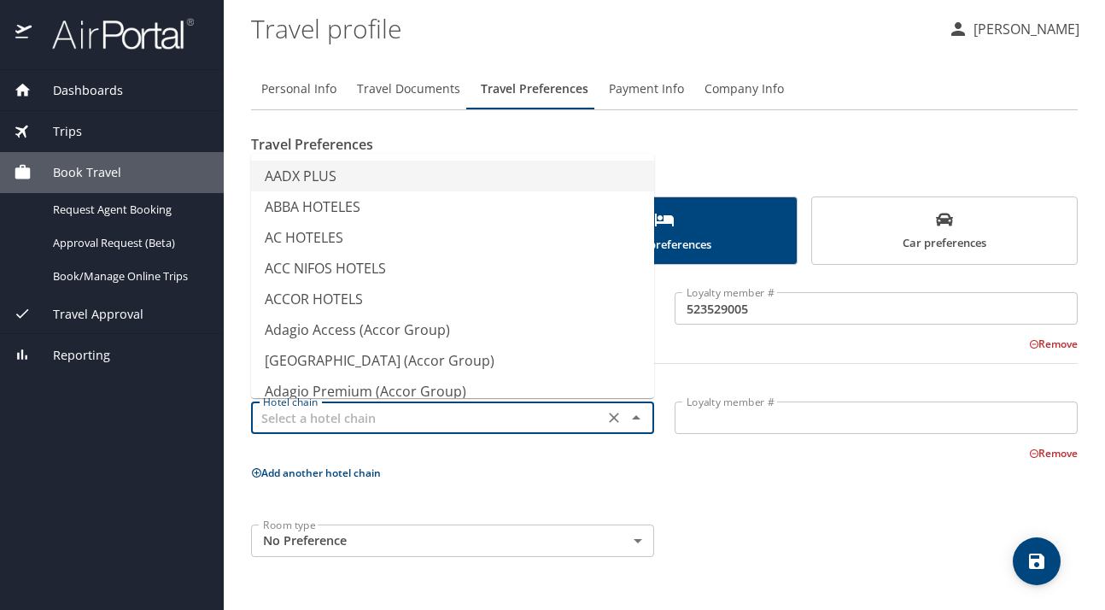
click at [529, 415] on input "text" at bounding box center [427, 418] width 342 height 22
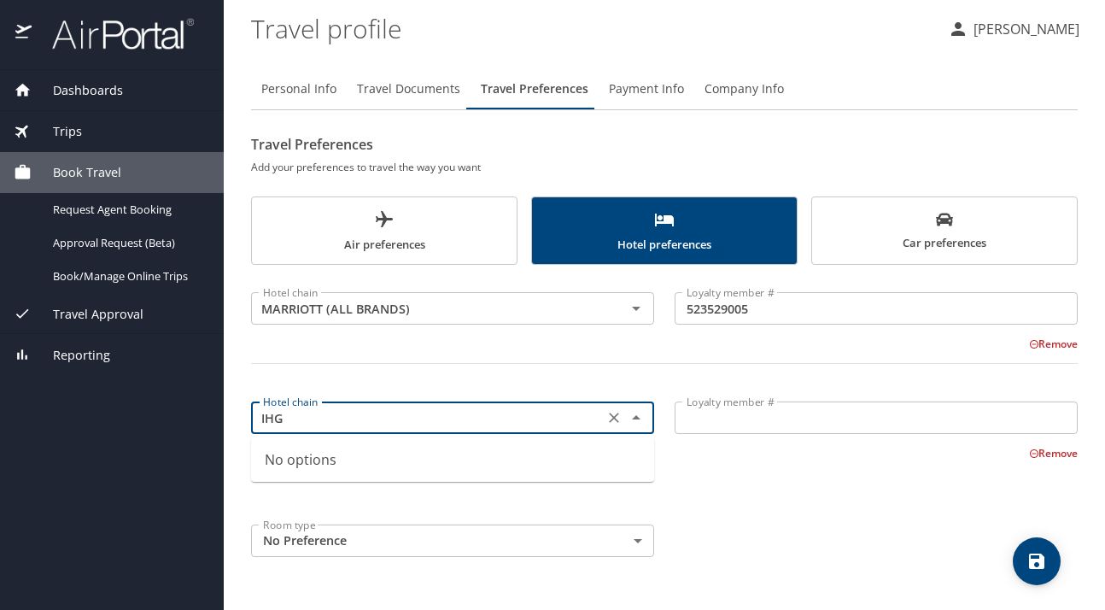
type input "IHG"
click at [728, 426] on input "Loyalty member #" at bounding box center [876, 417] width 403 height 32
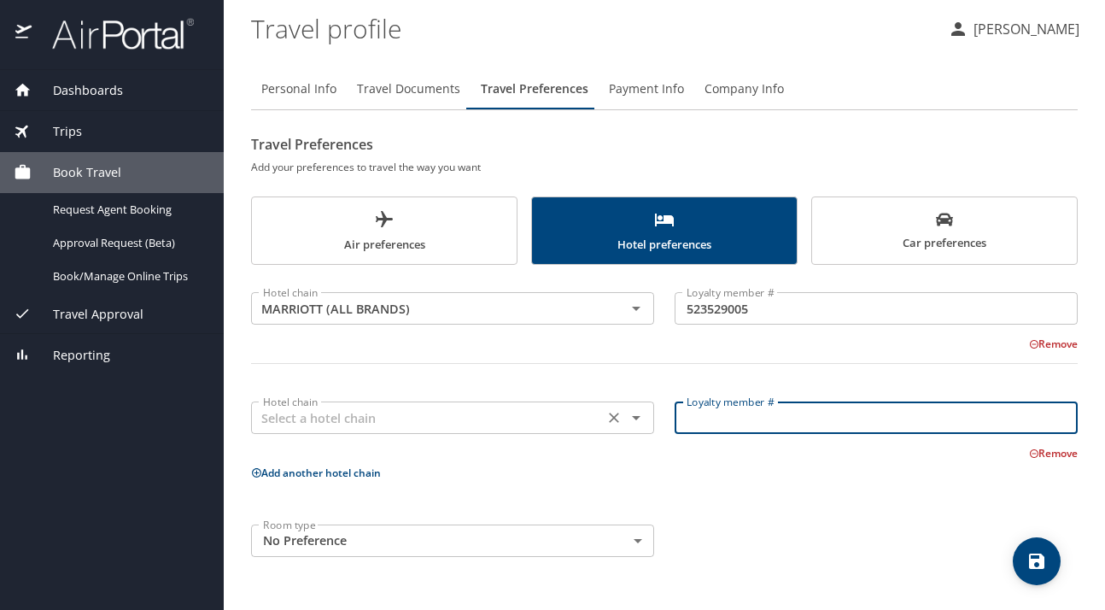
click at [572, 427] on input "text" at bounding box center [427, 418] width 342 height 22
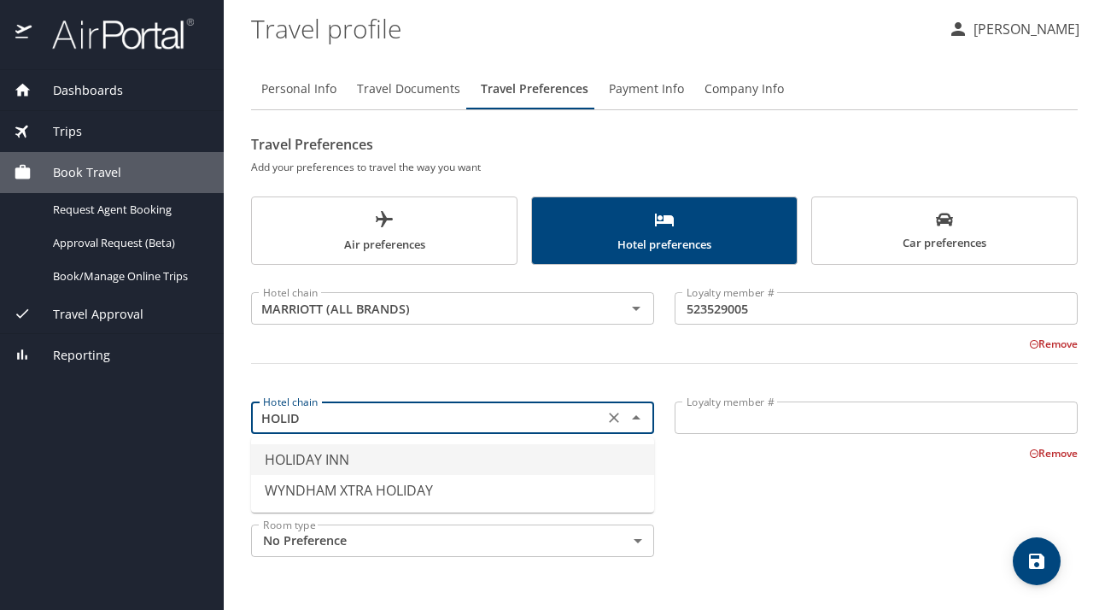
click at [361, 460] on li "HOLIDAY INN" at bounding box center [452, 459] width 403 height 31
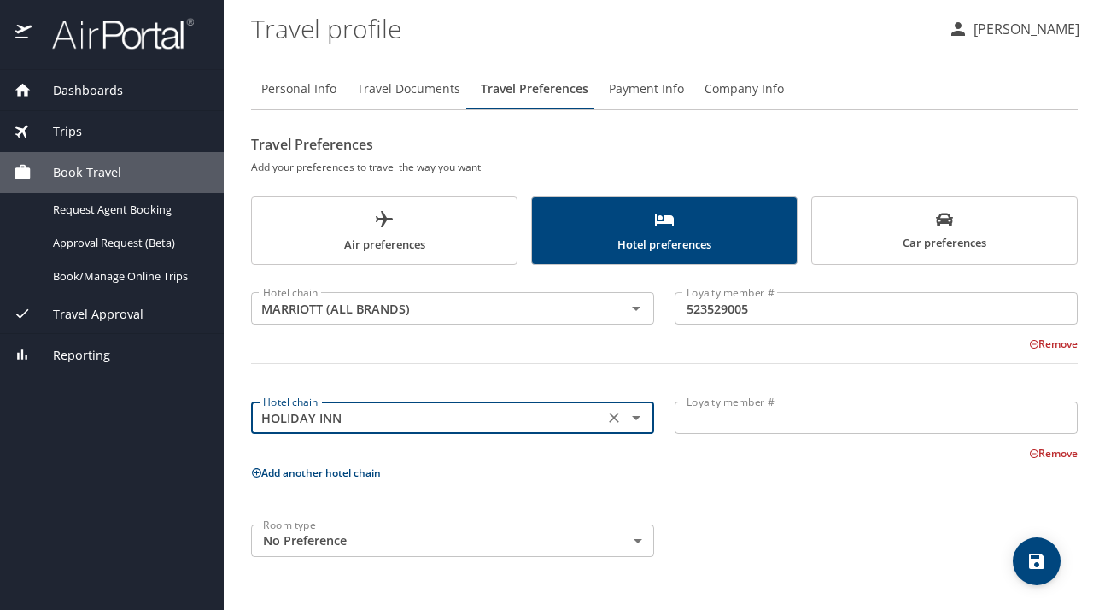
type input "HOLIDAY INN"
click at [717, 424] on input "Loyalty member #" at bounding box center [876, 417] width 403 height 32
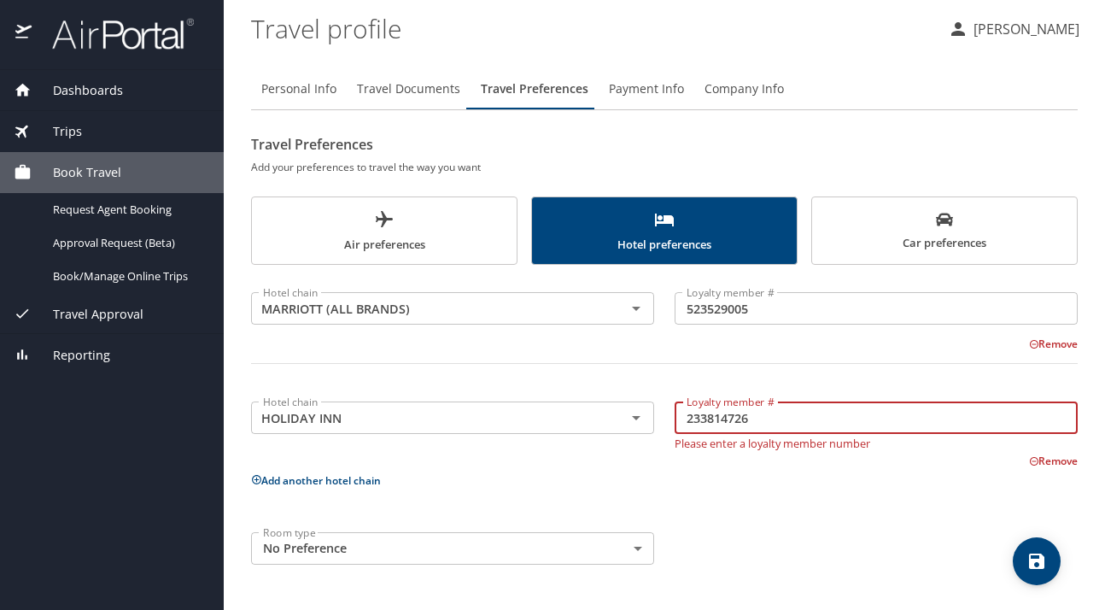
type input "233814726"
click at [784, 491] on div "Hotel chain MARRIOTT (ALL BRANDS) Hotel chain Loyalty member # 523529005 Loyalt…" at bounding box center [664, 425] width 827 height 300
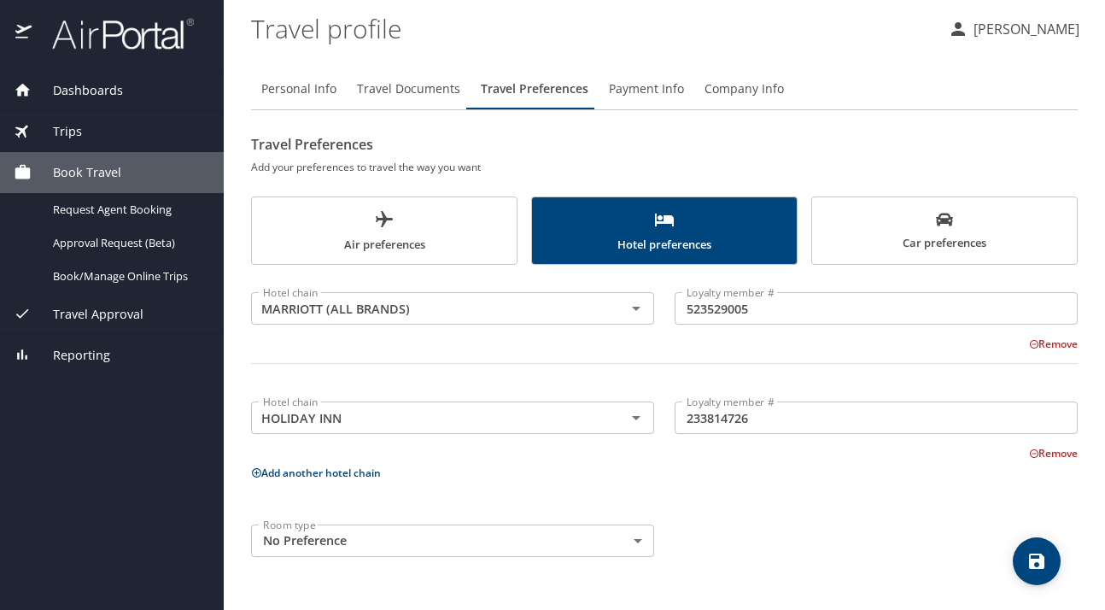
click at [1035, 559] on icon "save" at bounding box center [1036, 560] width 15 height 15
click at [633, 94] on span "Payment Info" at bounding box center [646, 89] width 75 height 21
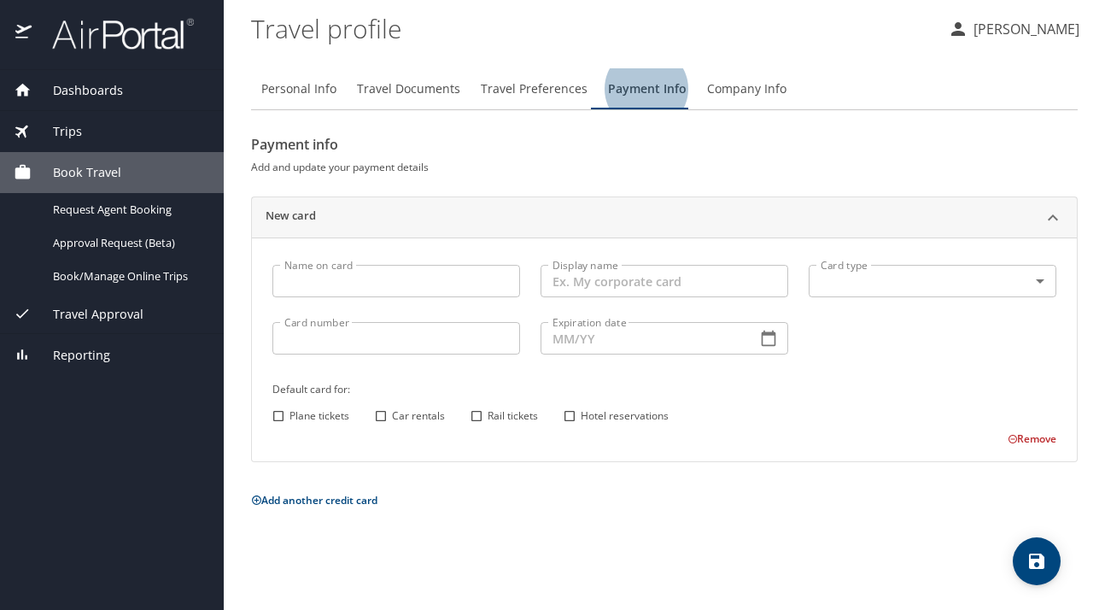
click at [383, 269] on input "Name on card" at bounding box center [396, 281] width 248 height 32
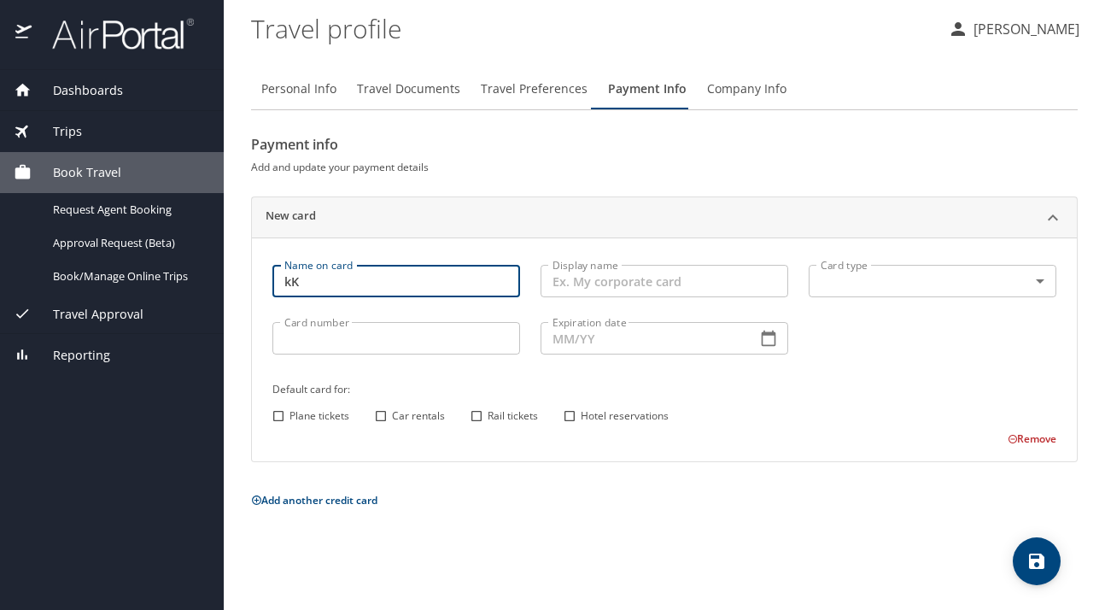
type input "k"
click at [624, 286] on input "Display name" at bounding box center [665, 281] width 248 height 32
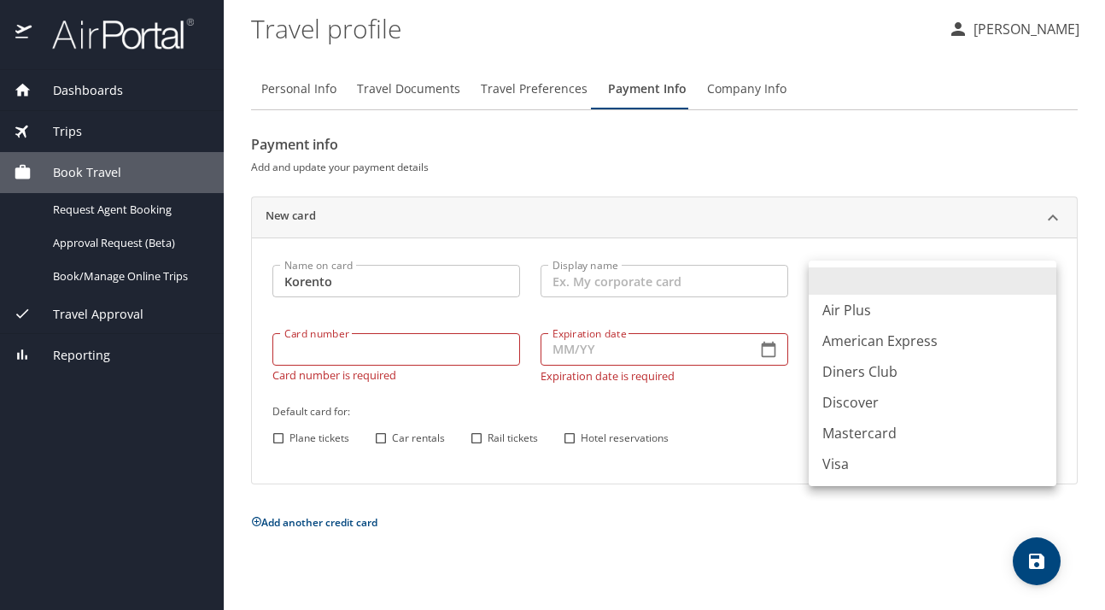
click at [850, 288] on body "Dashboards My Travel Dashboard Trips Current / Future Trips Past Trips Trips Mi…" at bounding box center [552, 305] width 1105 height 610
click at [393, 289] on div at bounding box center [552, 305] width 1105 height 610
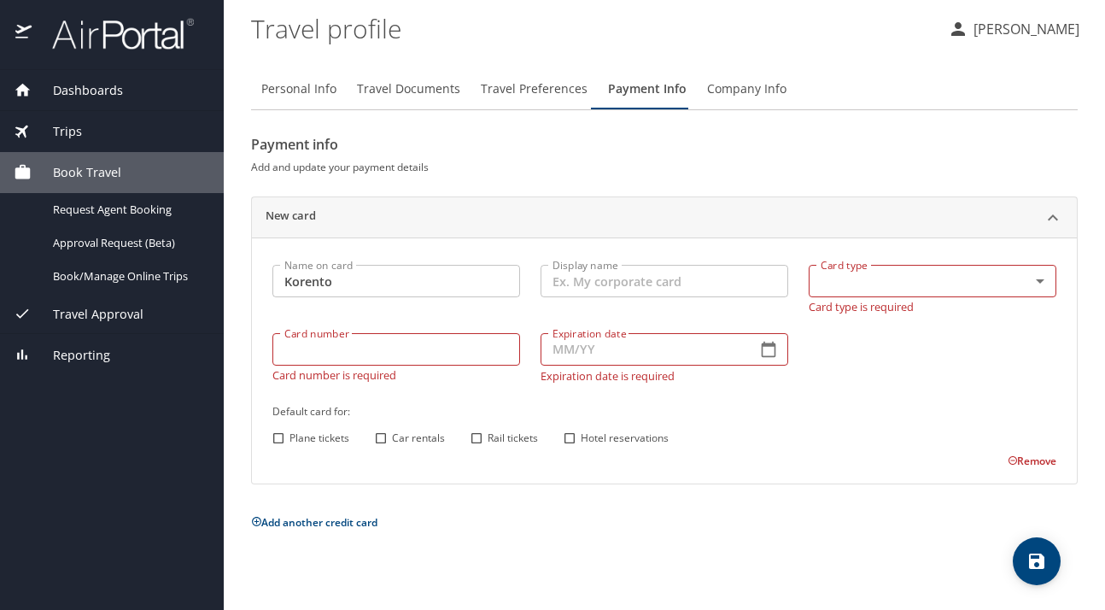
click at [383, 283] on input "Korento" at bounding box center [396, 281] width 248 height 32
type input "[PERSON_NAME]"
click at [762, 269] on input "Display name" at bounding box center [665, 281] width 248 height 32
click at [813, 278] on body "Dashboards My Travel Dashboard Trips Current / Future Trips Past Trips Trips Mi…" at bounding box center [552, 305] width 1105 height 610
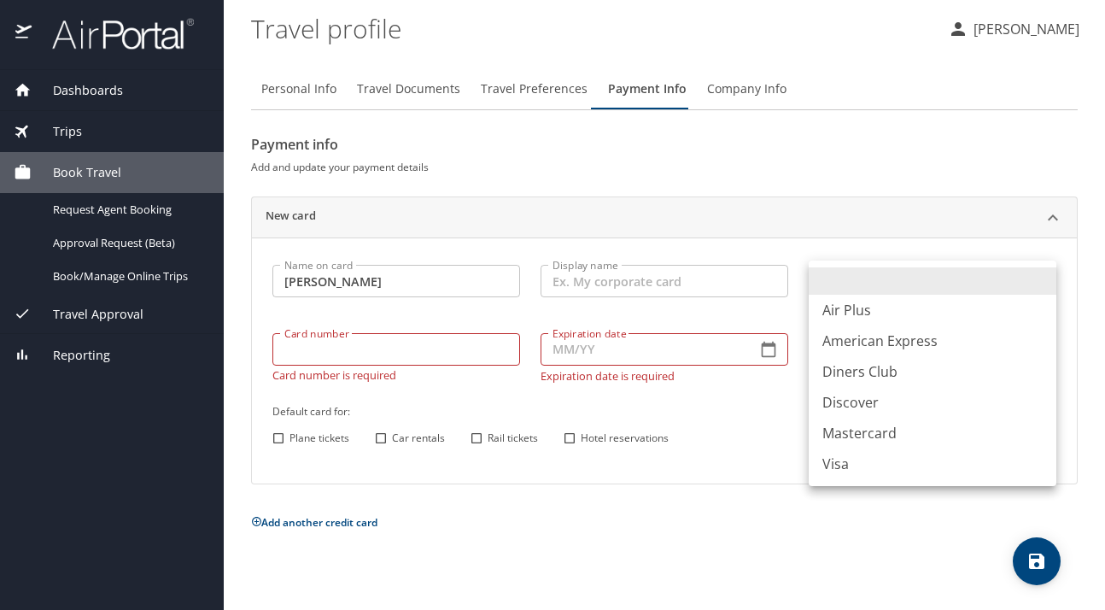
click at [681, 283] on div at bounding box center [552, 305] width 1105 height 610
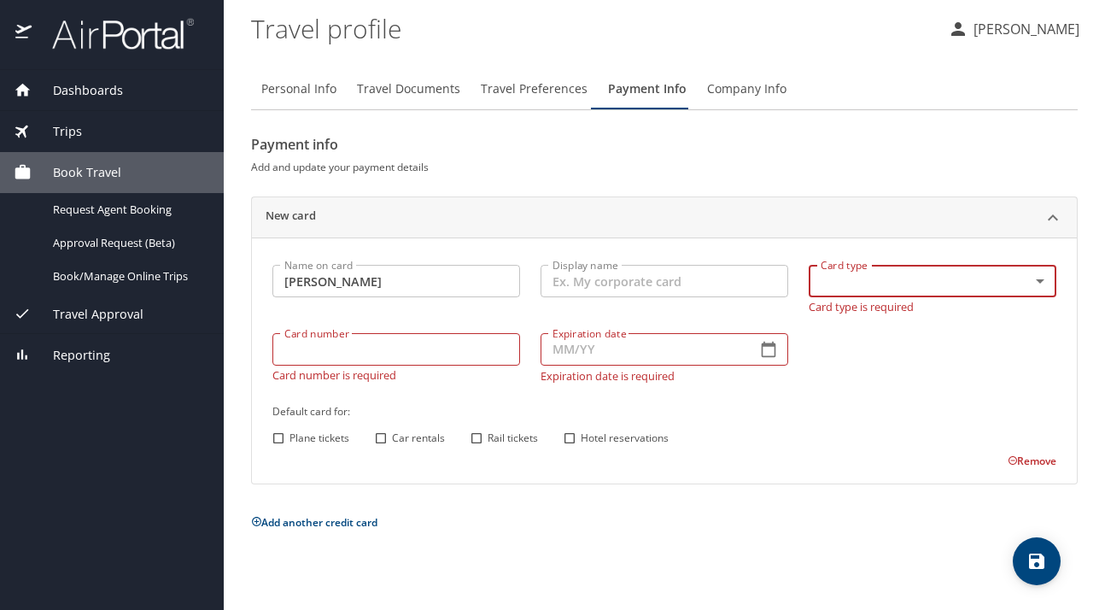
click at [1038, 284] on body "Dashboards My Travel Dashboard Trips Current / Future Trips Past Trips Trips Mi…" at bounding box center [552, 305] width 1105 height 610
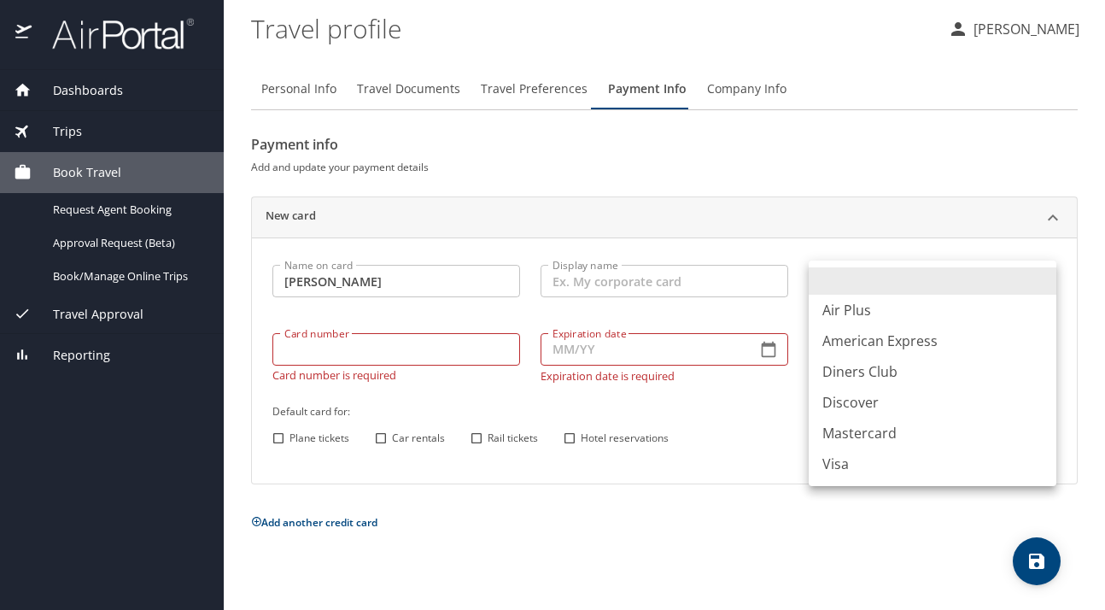
click at [857, 464] on li "Visa" at bounding box center [933, 463] width 248 height 31
type input "VI"
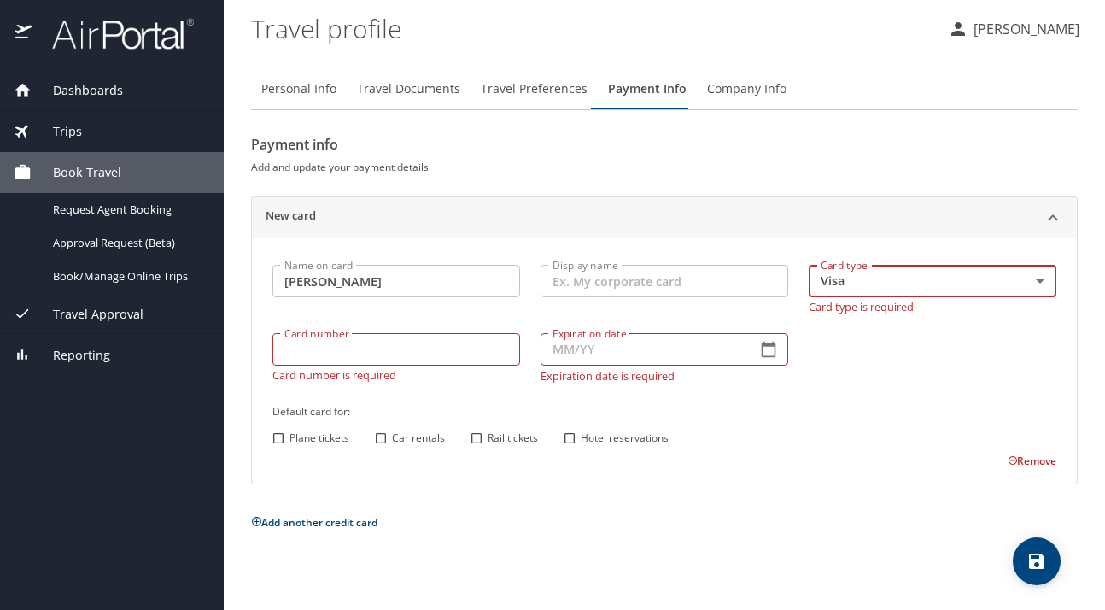
click at [665, 286] on input "Display name" at bounding box center [665, 281] width 248 height 32
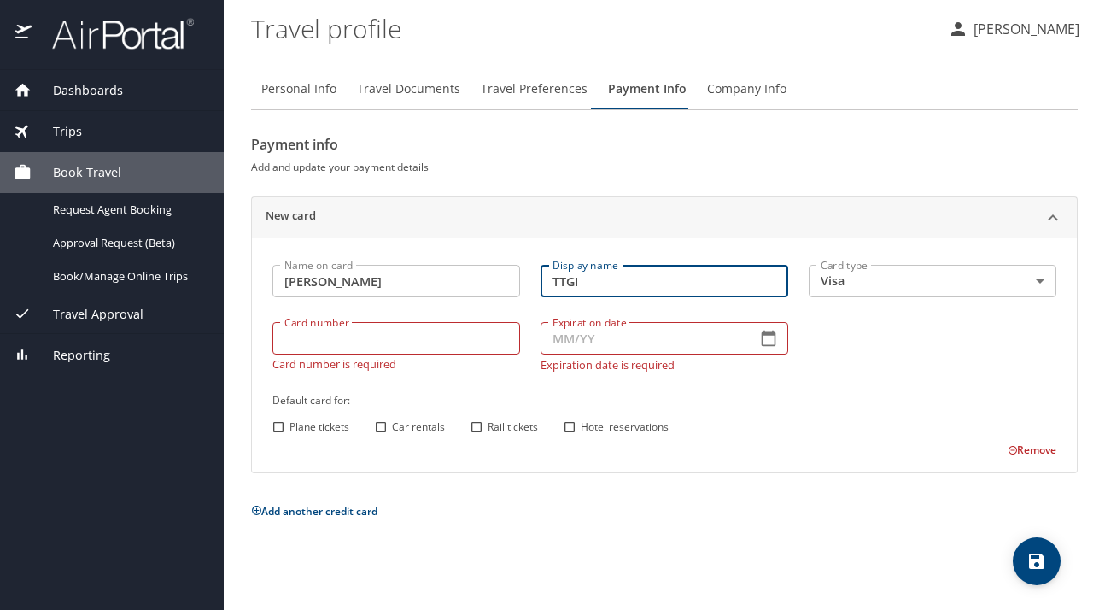
type input "TTGI"
click at [444, 331] on input "Card number" at bounding box center [396, 338] width 248 height 32
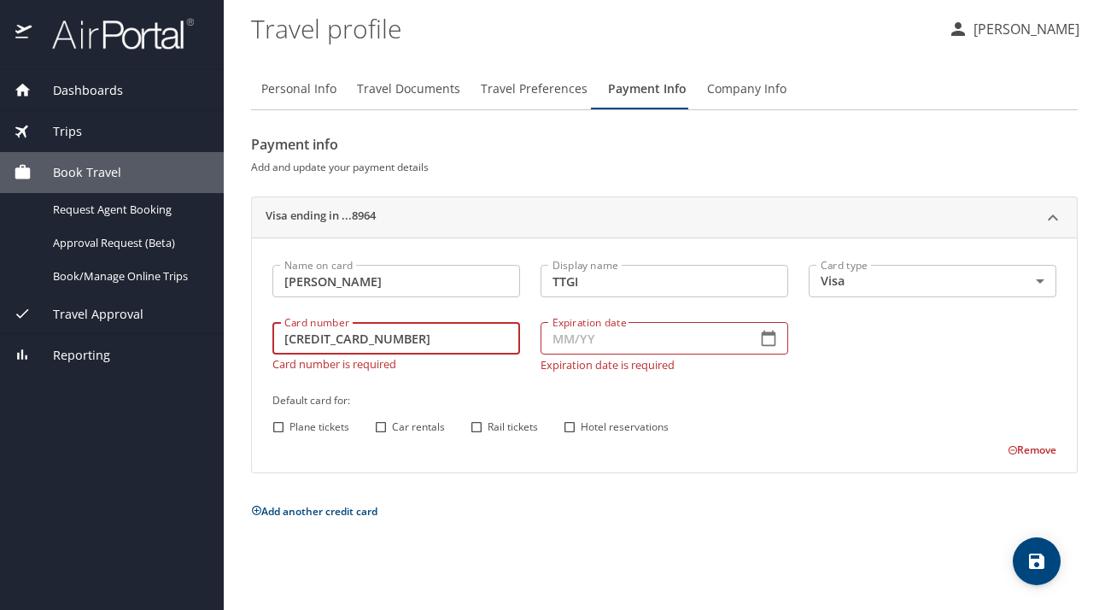
type input "[CREDIT_CARD_NUMBER]"
click at [612, 342] on input "Expiration date" at bounding box center [642, 338] width 202 height 32
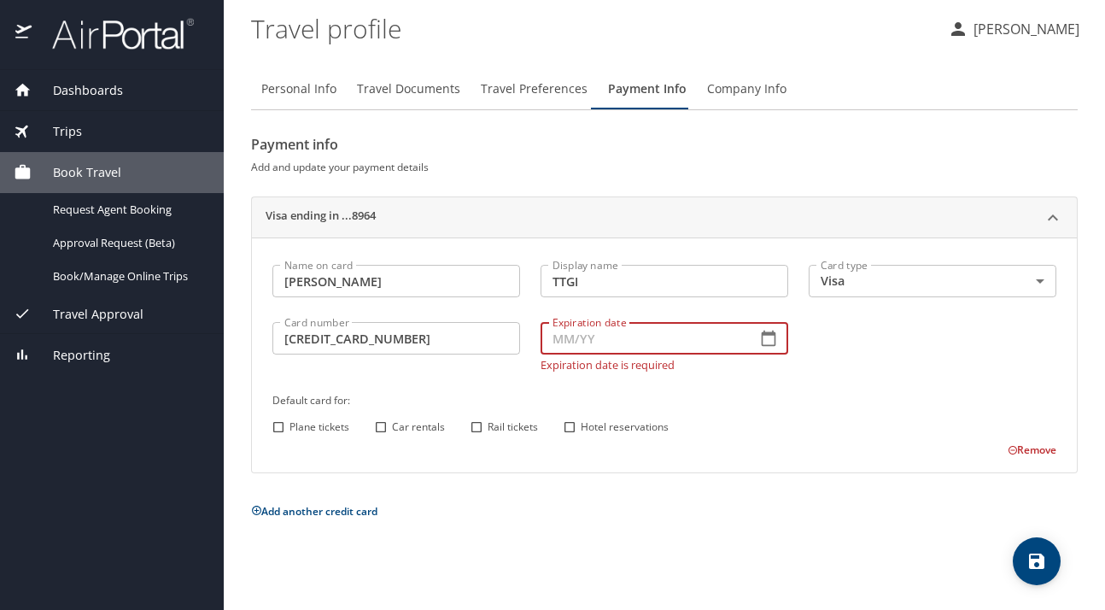
click at [761, 343] on icon "button" at bounding box center [768, 338] width 17 height 17
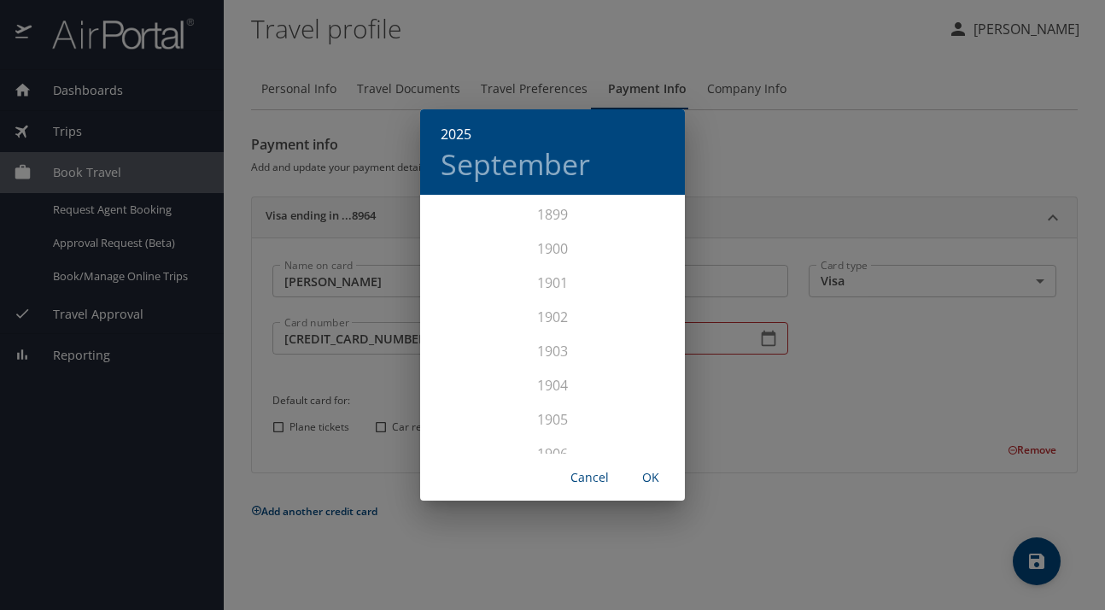
scroll to position [4202, 0]
click at [564, 326] on div "2025" at bounding box center [552, 325] width 265 height 34
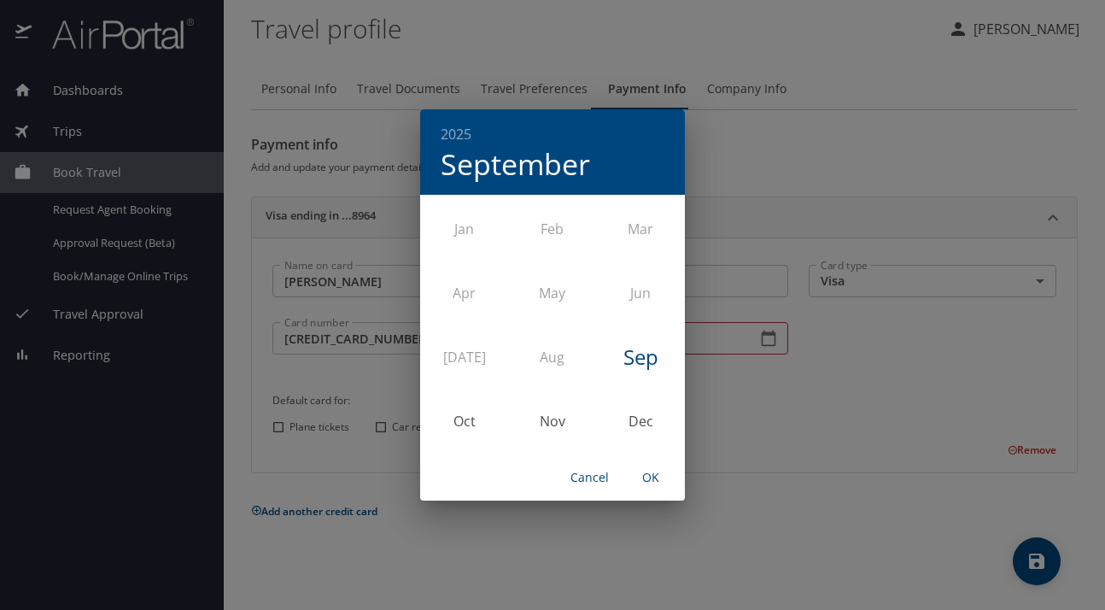
click at [606, 471] on span "Cancel" at bounding box center [589, 477] width 41 height 21
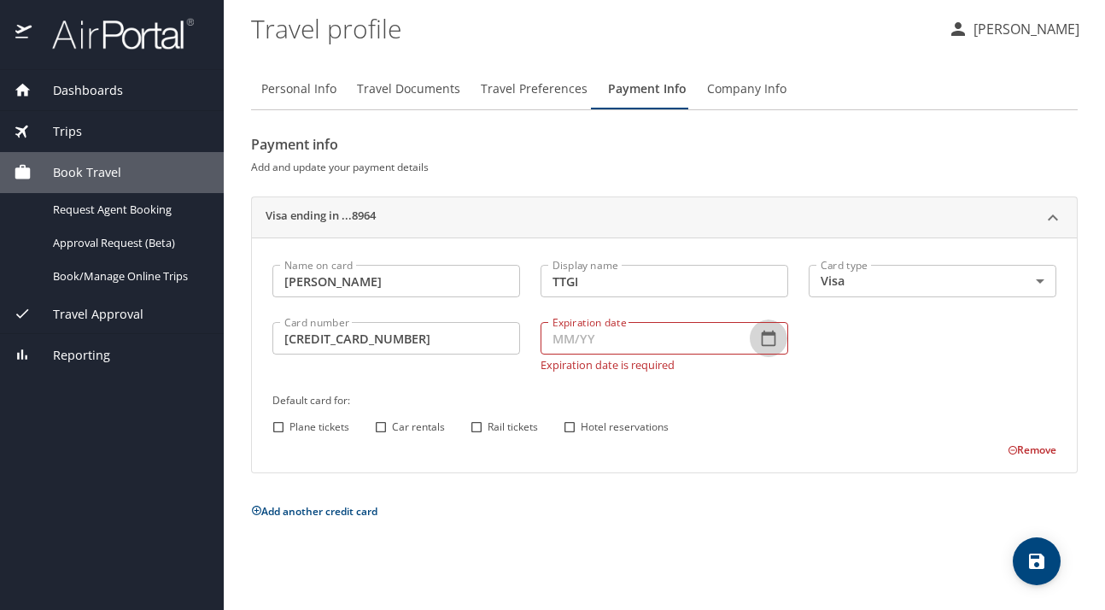
click at [771, 341] on icon "button" at bounding box center [768, 338] width 17 height 17
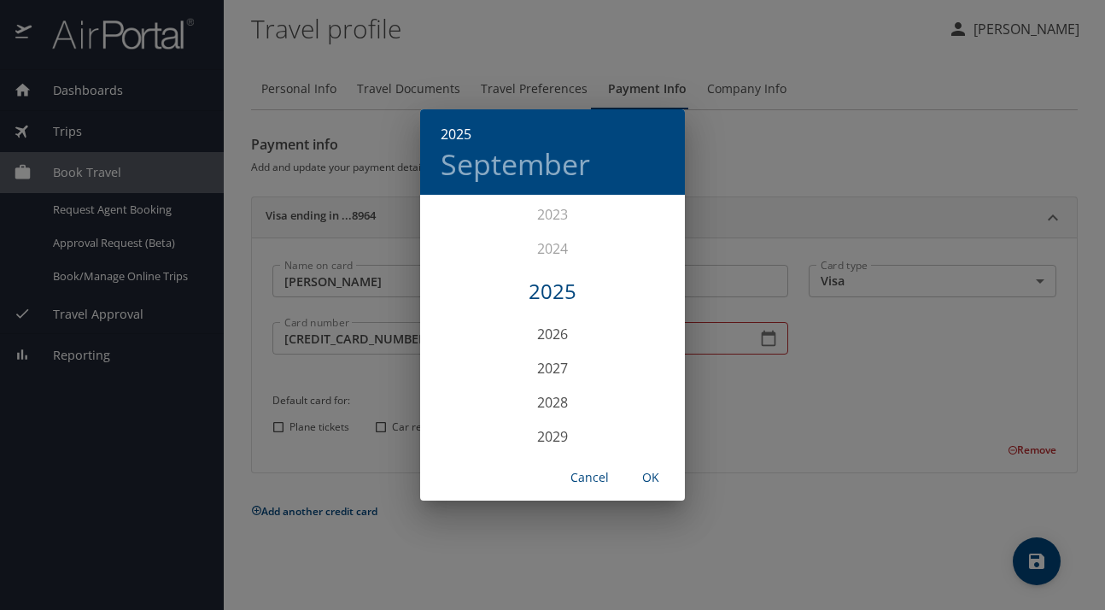
scroll to position [4270, 0]
click at [559, 430] on div "2030" at bounding box center [552, 436] width 265 height 34
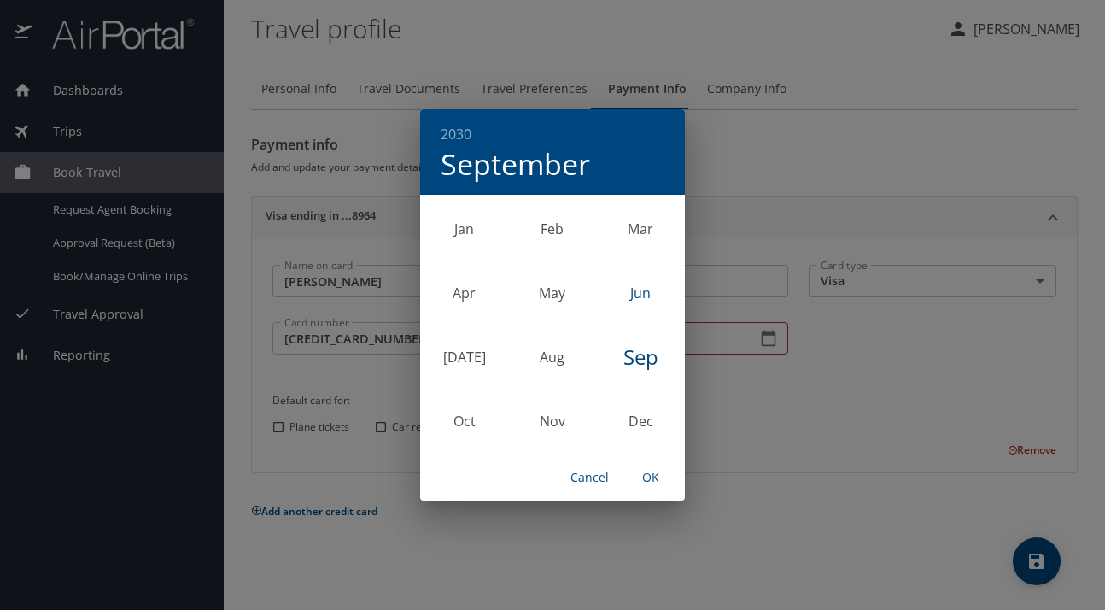
click at [639, 292] on div "Jun" at bounding box center [641, 293] width 88 height 64
click at [646, 477] on span "OK" at bounding box center [650, 477] width 41 height 21
type input "06/30"
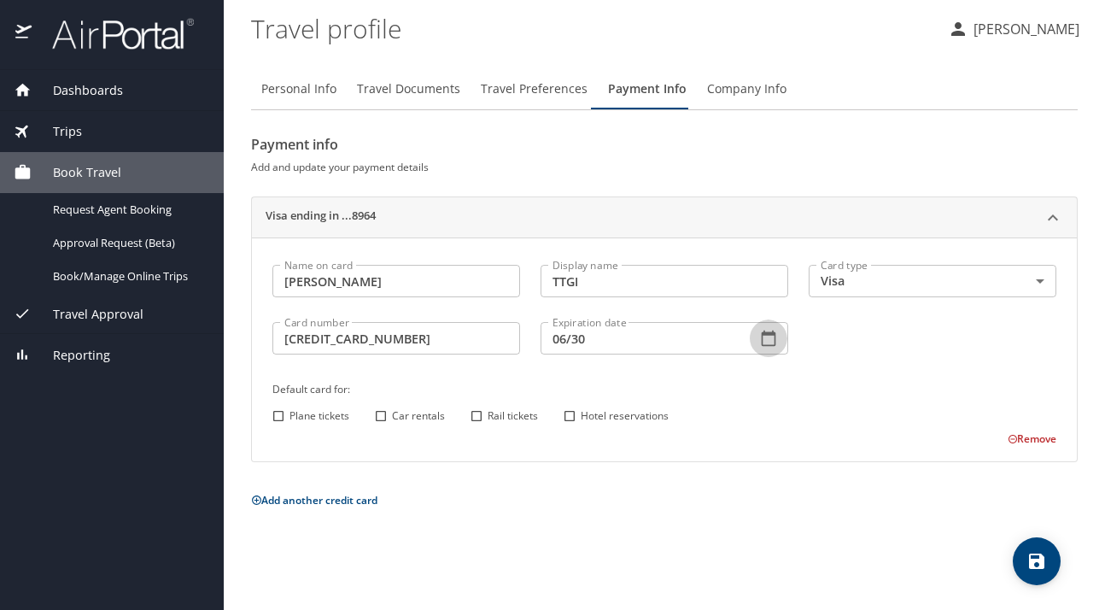
click at [282, 416] on input "Plane tickets" at bounding box center [278, 416] width 22 height 22
checkbox input "true"
click at [385, 412] on input "Car rentals" at bounding box center [381, 416] width 22 height 22
checkbox input "true"
click at [468, 415] on input "Rail tickets" at bounding box center [476, 416] width 22 height 22
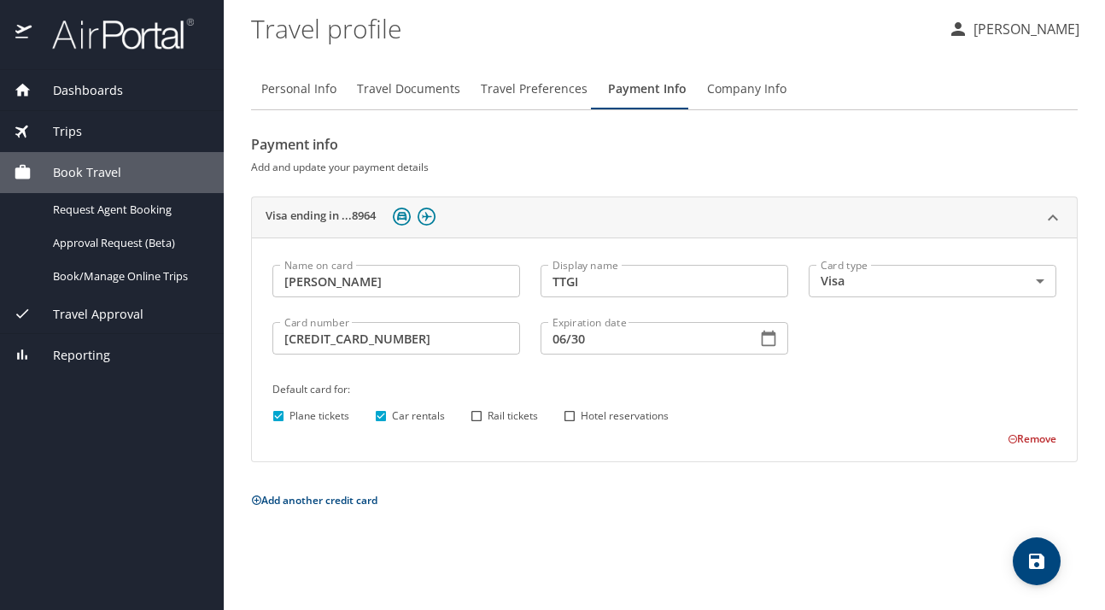
checkbox input "true"
click at [567, 415] on input "Hotel reservations" at bounding box center [570, 416] width 22 height 22
checkbox input "true"
click at [1034, 562] on icon "save" at bounding box center [1036, 560] width 15 height 15
click at [732, 92] on span "Company Info" at bounding box center [746, 89] width 79 height 21
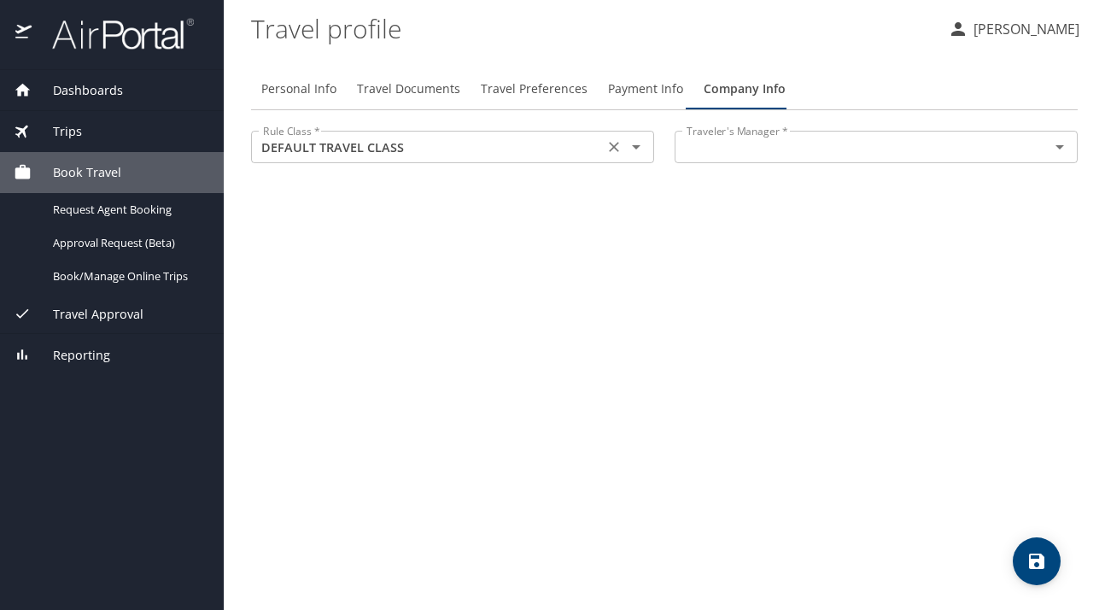
click at [632, 149] on icon "Open" at bounding box center [636, 147] width 20 height 20
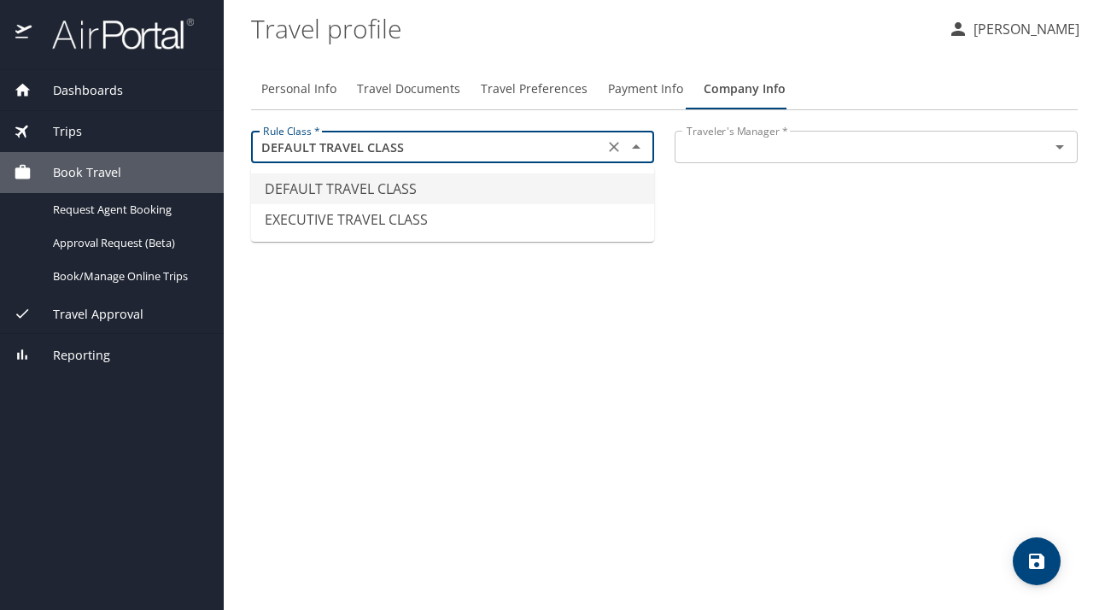
click at [775, 260] on div "Personal Info Travel Documents Travel Preferences Payment Info Company Info Rul…" at bounding box center [664, 332] width 827 height 555
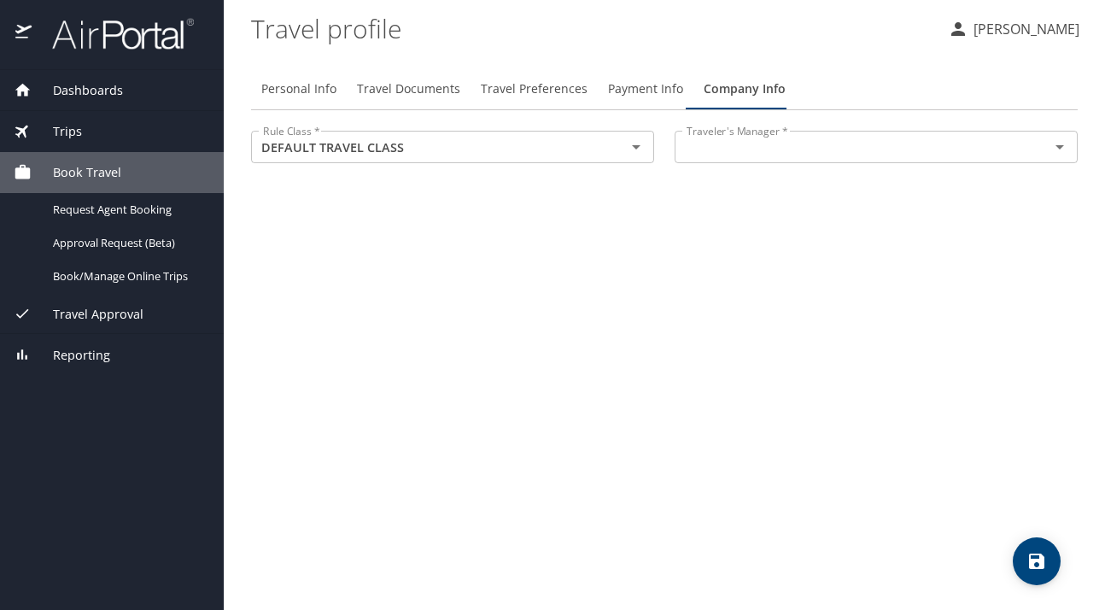
click at [1056, 151] on icon "Open" at bounding box center [1060, 147] width 20 height 20
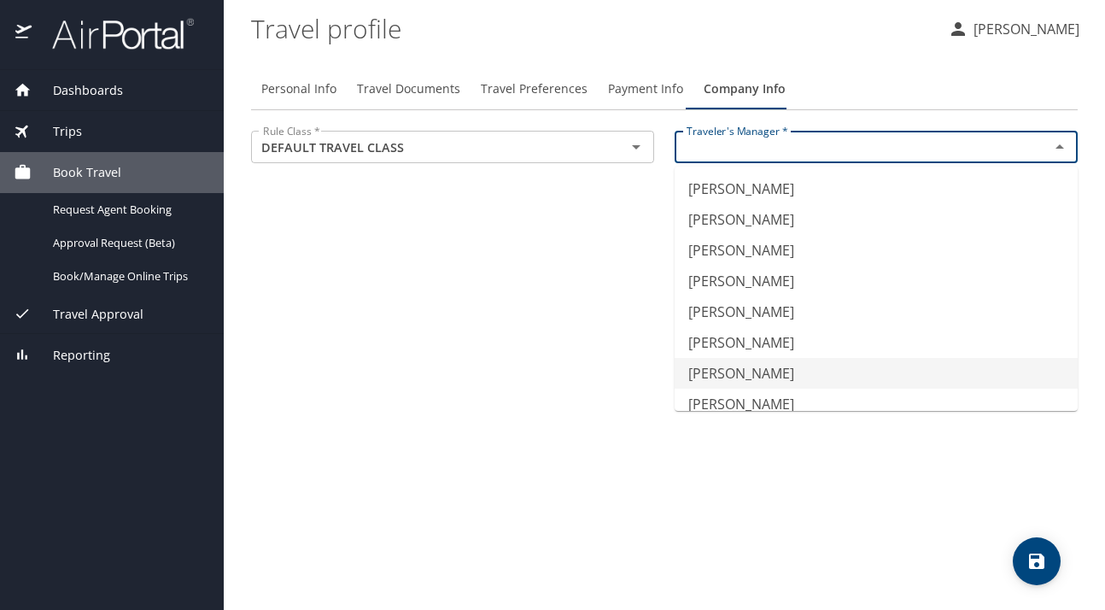
scroll to position [46, 0]
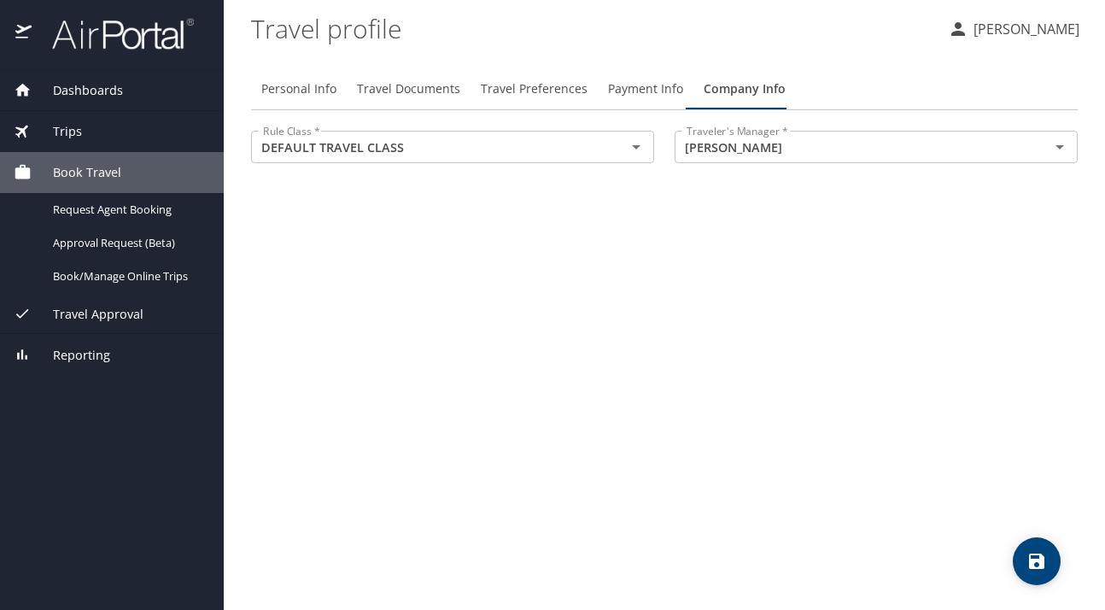
type input "[PERSON_NAME]"
